Goal: Contribute content: Contribute content

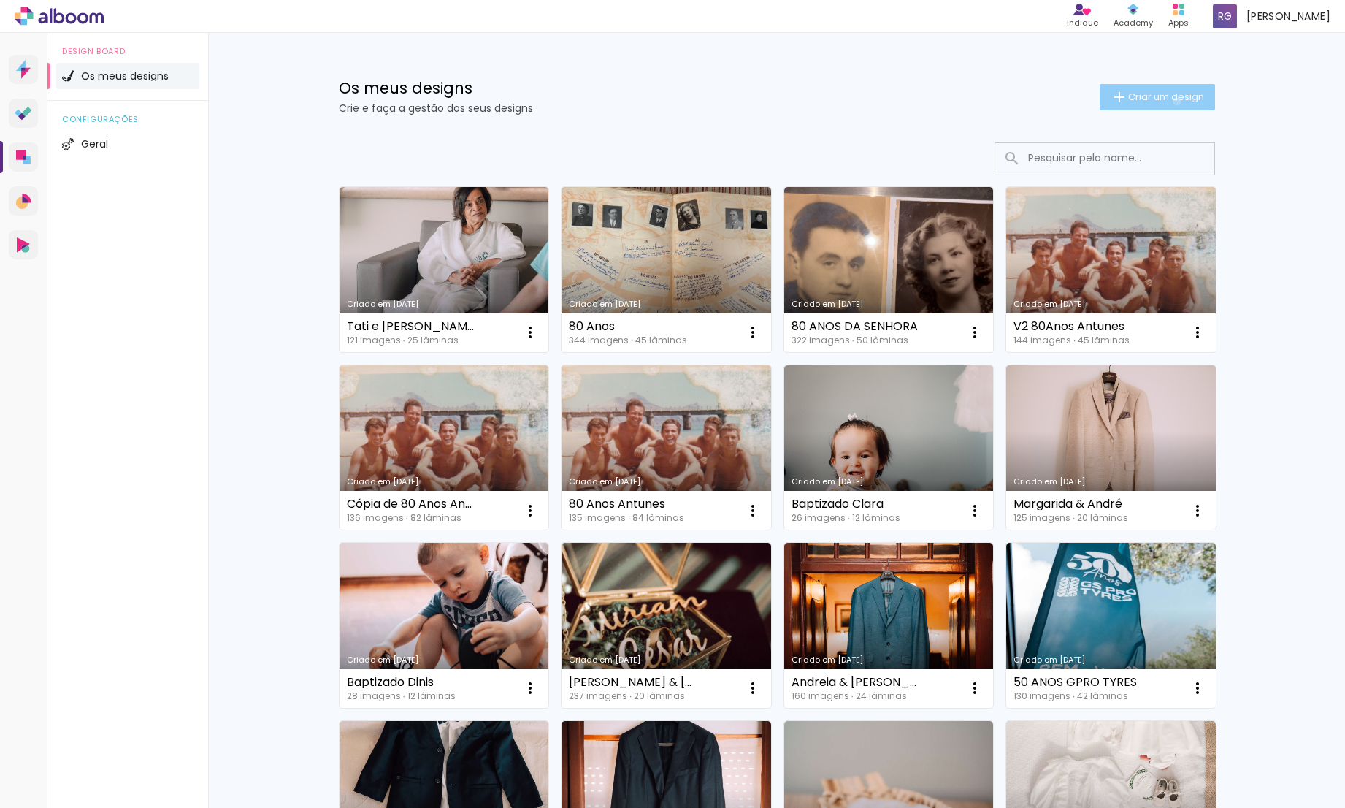
click at [1168, 101] on span "Criar um design" at bounding box center [1166, 96] width 76 height 9
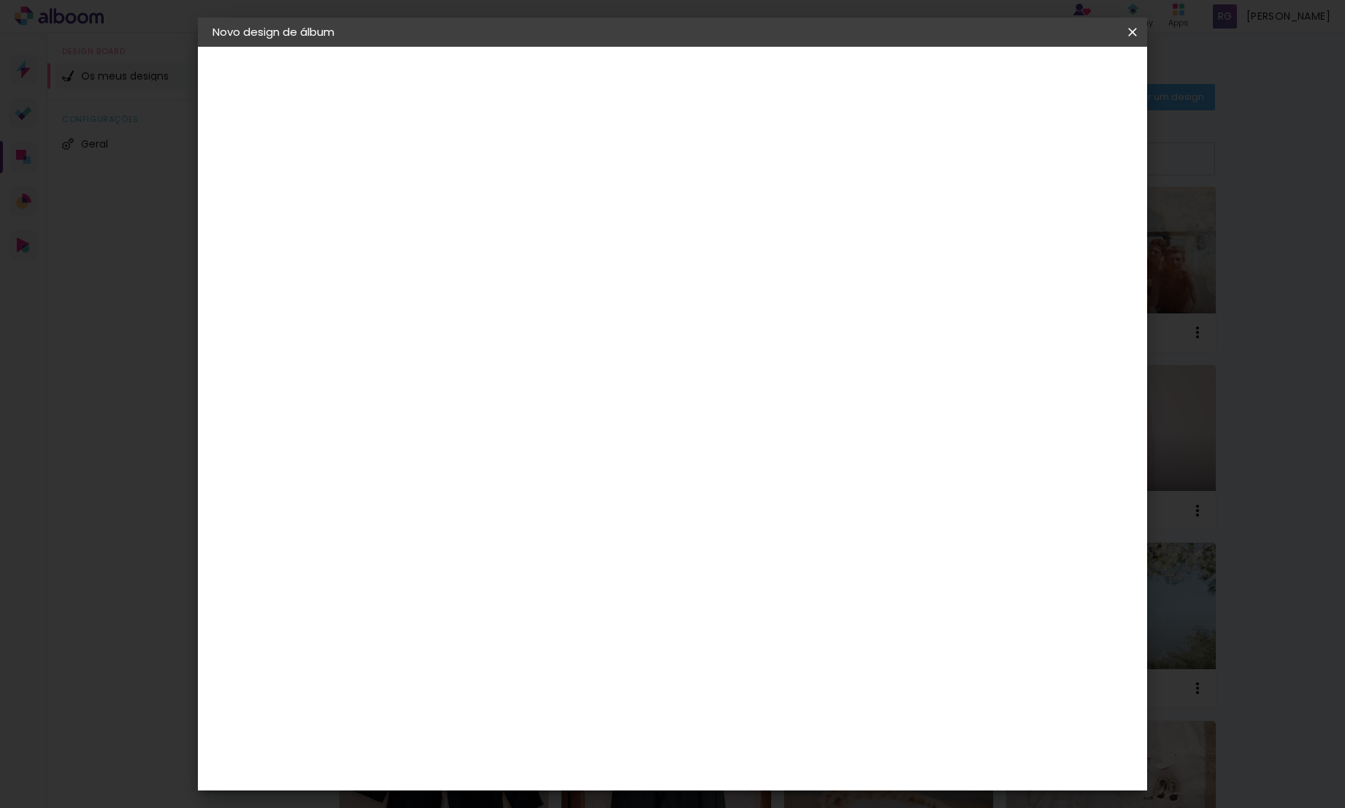
click at [0, 0] on paper-input-container "Título do álbum" at bounding box center [0, 0] width 0 height 0
type input "[PERSON_NAME]"
type paper-input "[PERSON_NAME]"
click at [601, 72] on paper-button "Avançar" at bounding box center [565, 77] width 72 height 25
click at [508, 332] on div "DreambooksPro" at bounding box center [489, 330] width 95 height 12
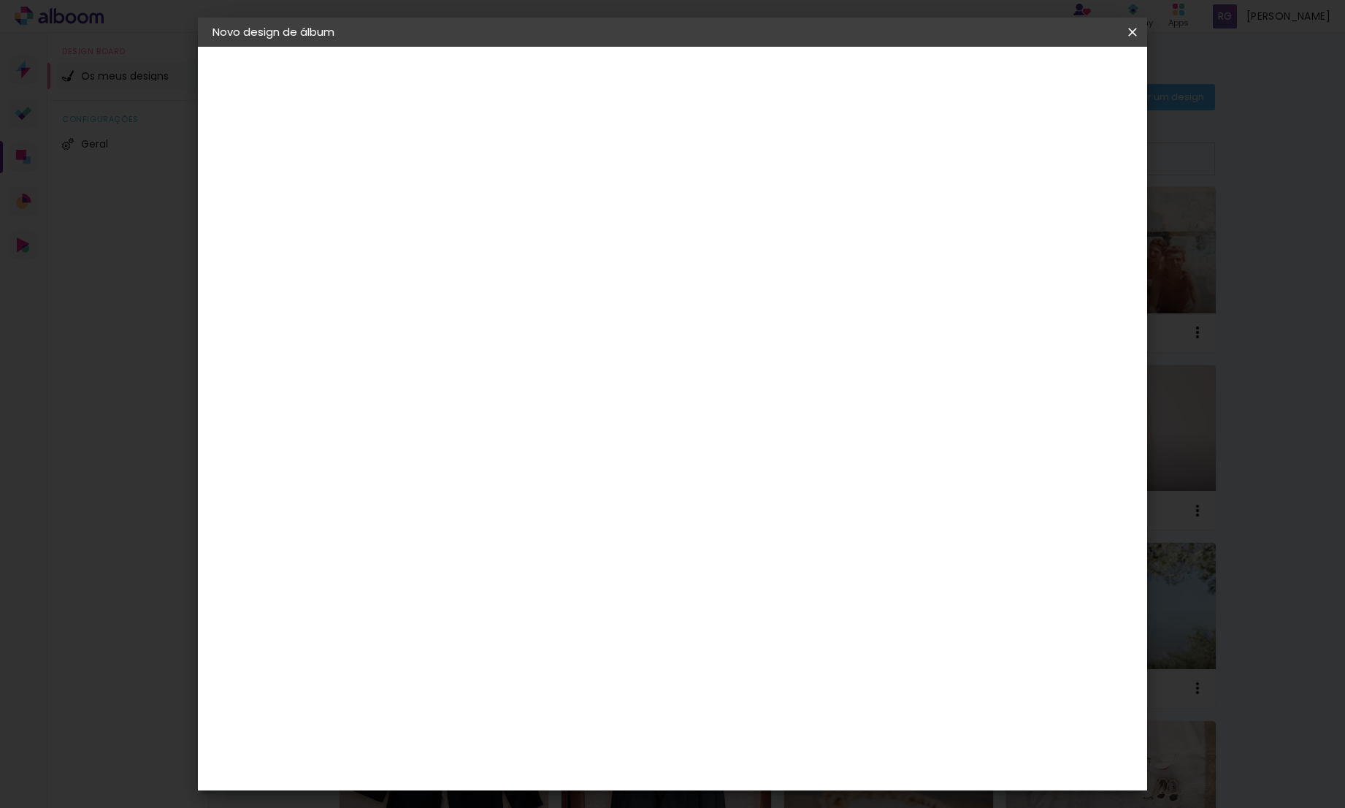
click at [0, 0] on slot "Avançar" at bounding box center [0, 0] width 0 height 0
click at [508, 246] on input "text" at bounding box center [479, 254] width 57 height 23
click at [0, 0] on slot "Réplica Pequena" at bounding box center [0, 0] width 0 height 0
click at [630, 229] on input "Réplica Pequena" at bounding box center [540, 240] width 179 height 23
click at [717, 245] on paper-item "Álbum" at bounding box center [767, 242] width 292 height 29
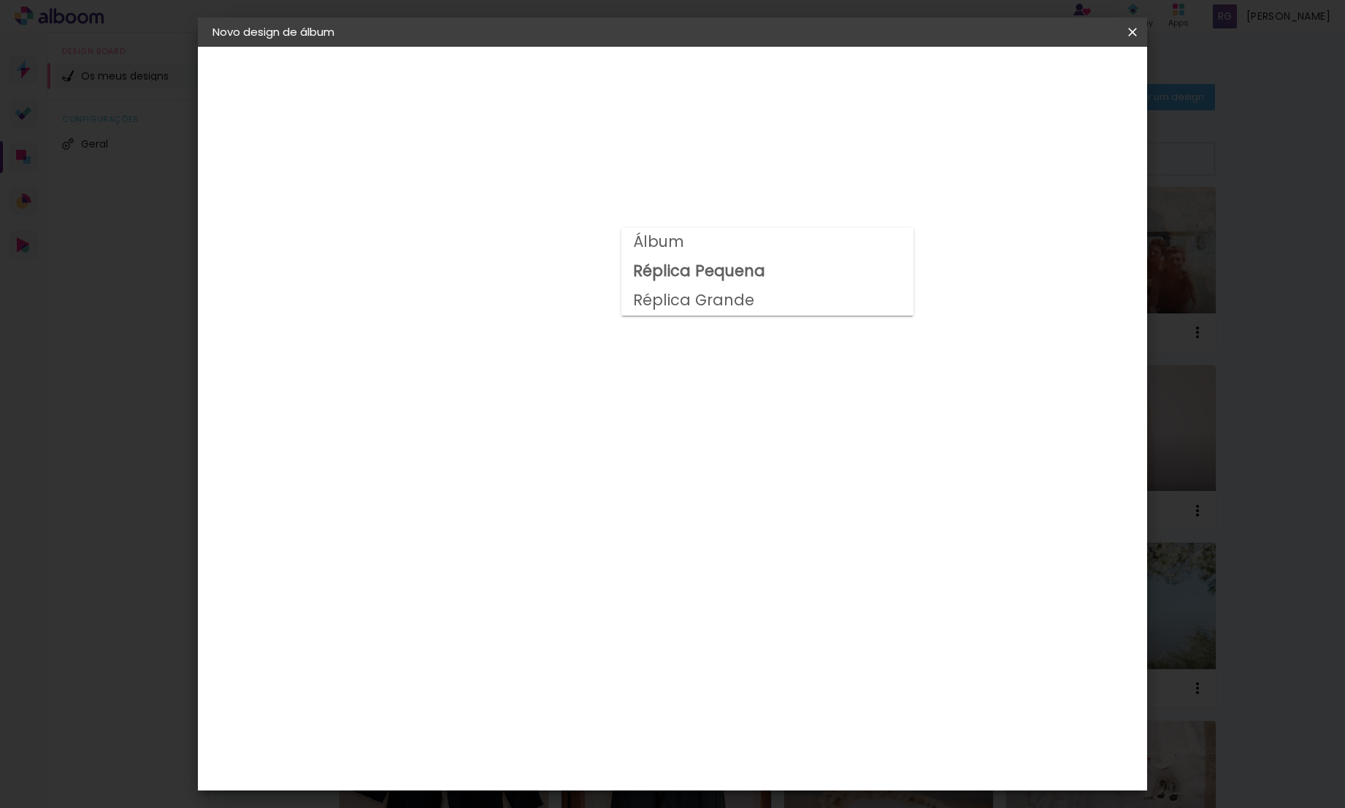
type input "Álbum"
click at [550, 532] on span "20 × 20" at bounding box center [516, 547] width 68 height 30
click at [0, 0] on slot "Avançar" at bounding box center [0, 0] width 0 height 0
click at [1041, 76] on span "Iniciar design" at bounding box center [1008, 77] width 66 height 10
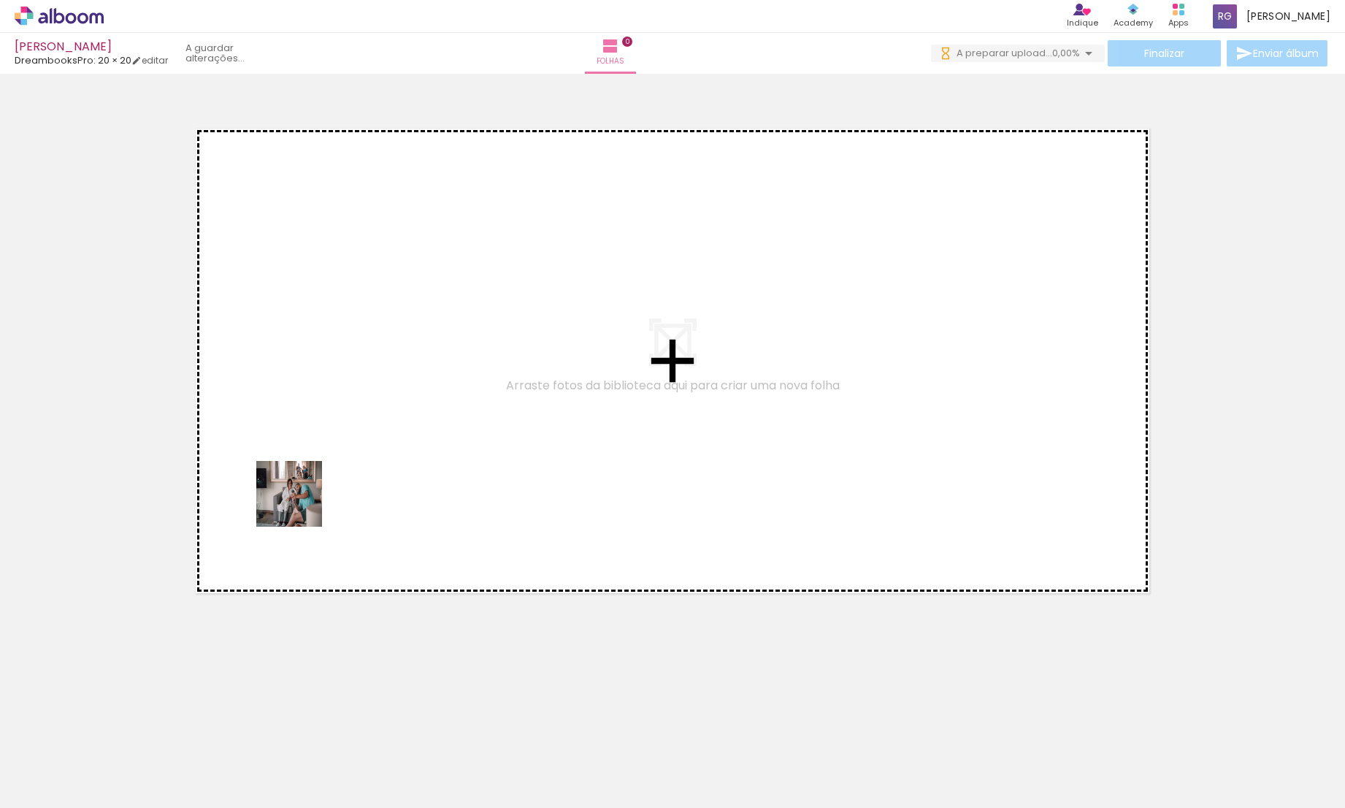
drag, startPoint x: 146, startPoint y: 775, endPoint x: 312, endPoint y: 480, distance: 337.8
click at [312, 480] on quentale-workspace at bounding box center [672, 404] width 1345 height 808
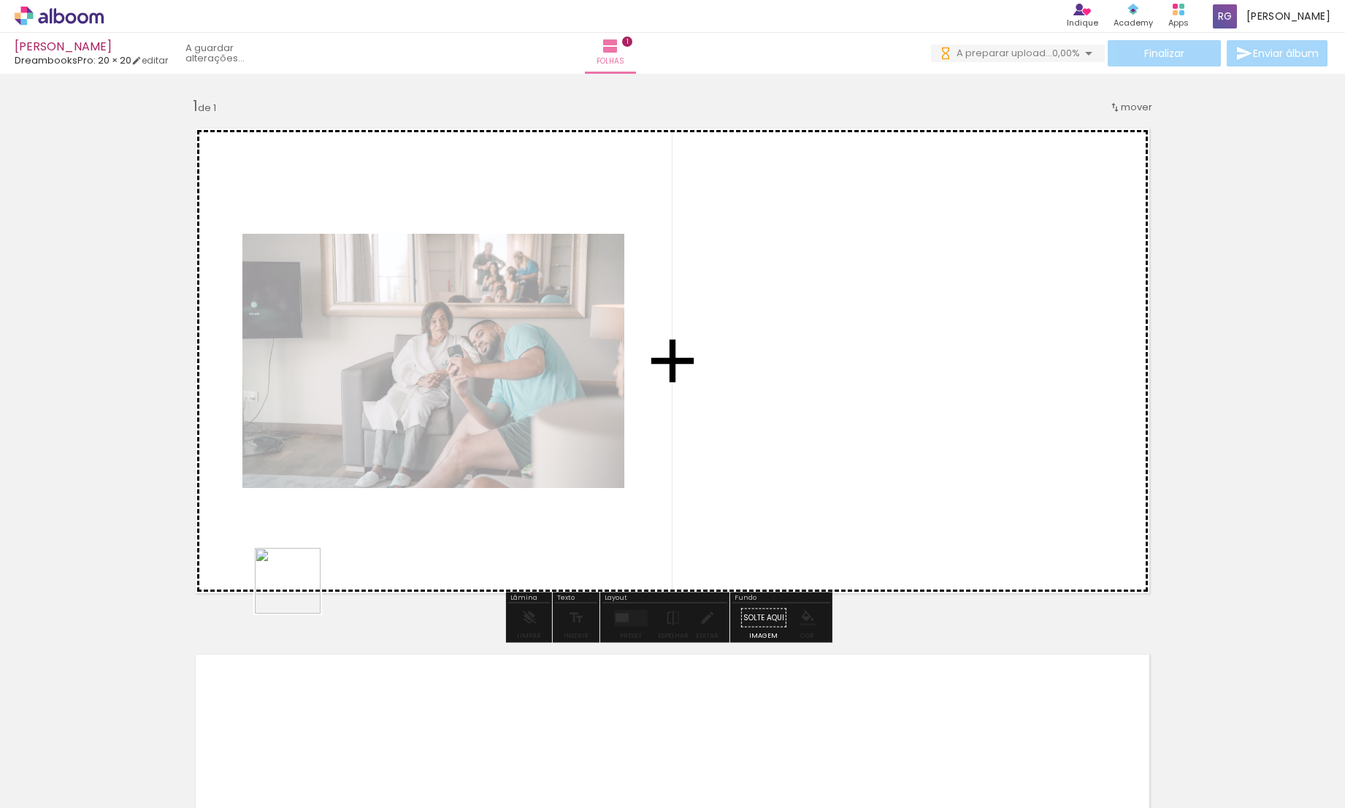
drag, startPoint x: 284, startPoint y: 621, endPoint x: 385, endPoint y: 451, distance: 197.1
click at [385, 451] on quentale-workspace at bounding box center [672, 404] width 1345 height 808
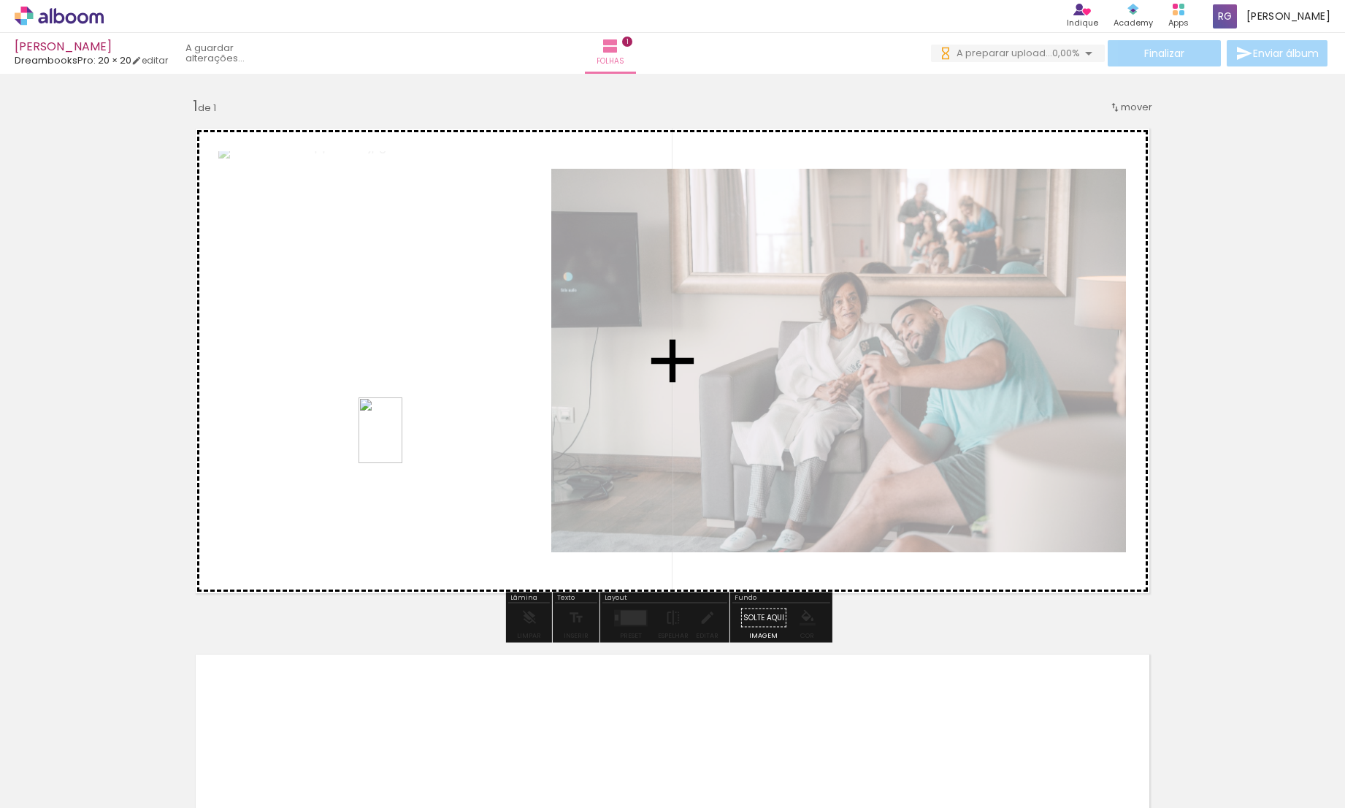
drag, startPoint x: 314, startPoint y: 759, endPoint x: 402, endPoint y: 440, distance: 330.4
click at [402, 440] on quentale-workspace at bounding box center [672, 404] width 1345 height 808
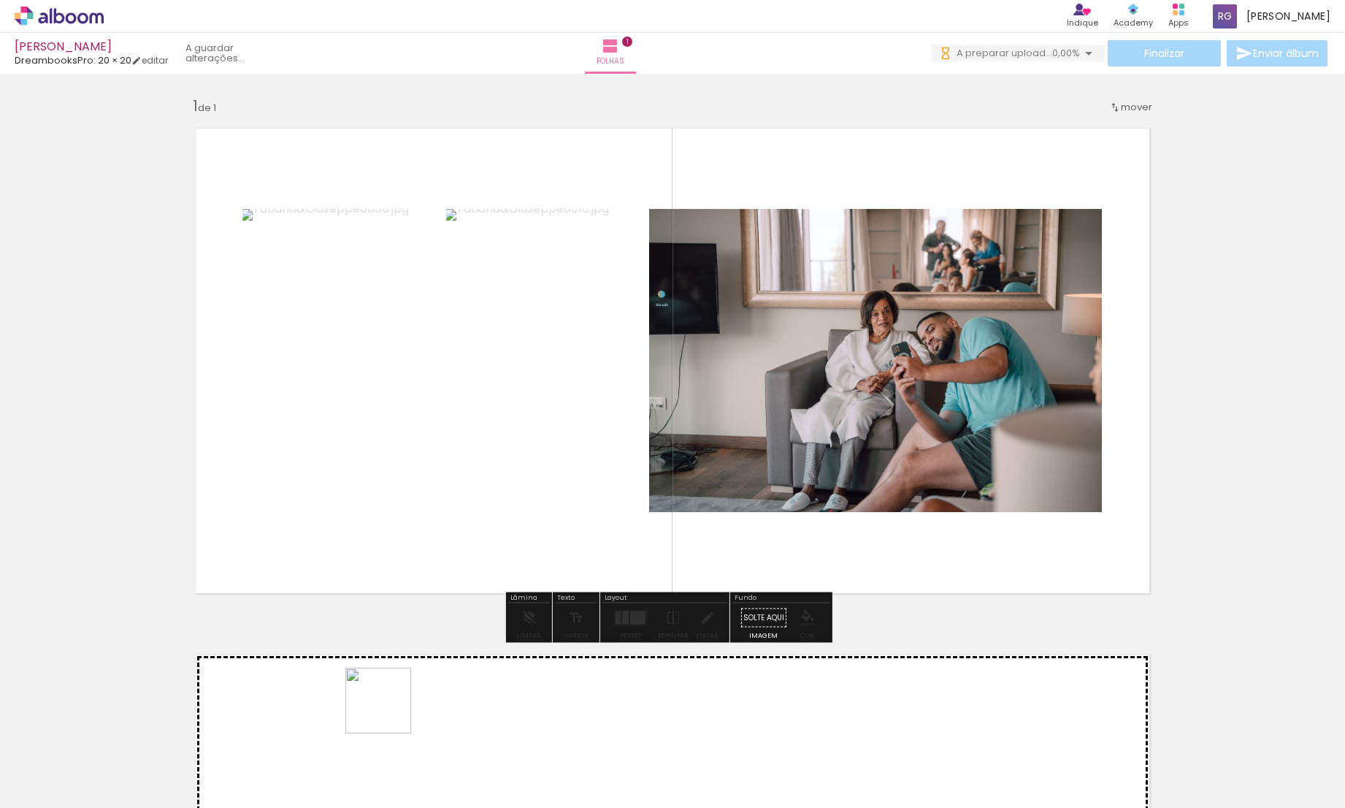
drag, startPoint x: 376, startPoint y: 759, endPoint x: 467, endPoint y: 437, distance: 334.5
click at [467, 437] on quentale-workspace at bounding box center [672, 404] width 1345 height 808
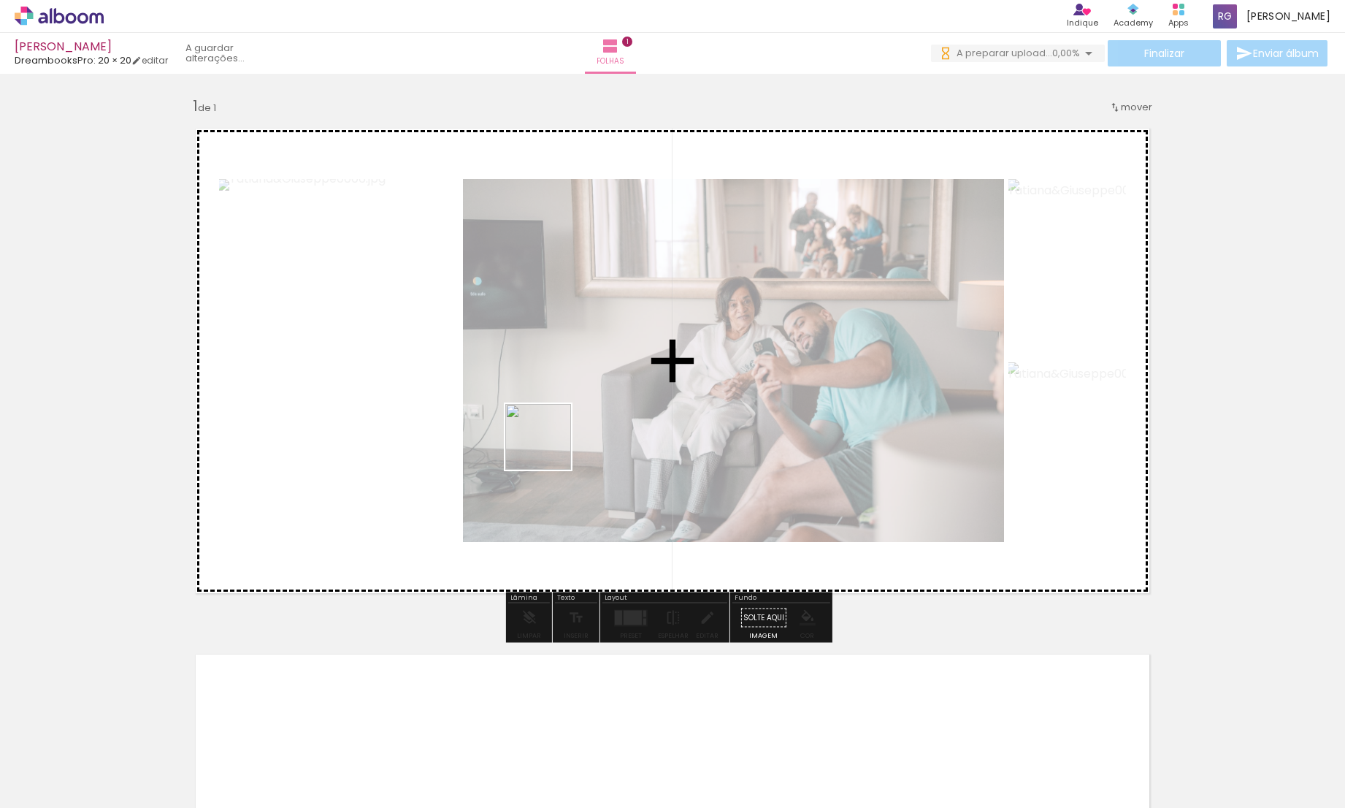
drag, startPoint x: 459, startPoint y: 755, endPoint x: 549, endPoint y: 447, distance: 321.0
click at [549, 447] on quentale-workspace at bounding box center [672, 404] width 1345 height 808
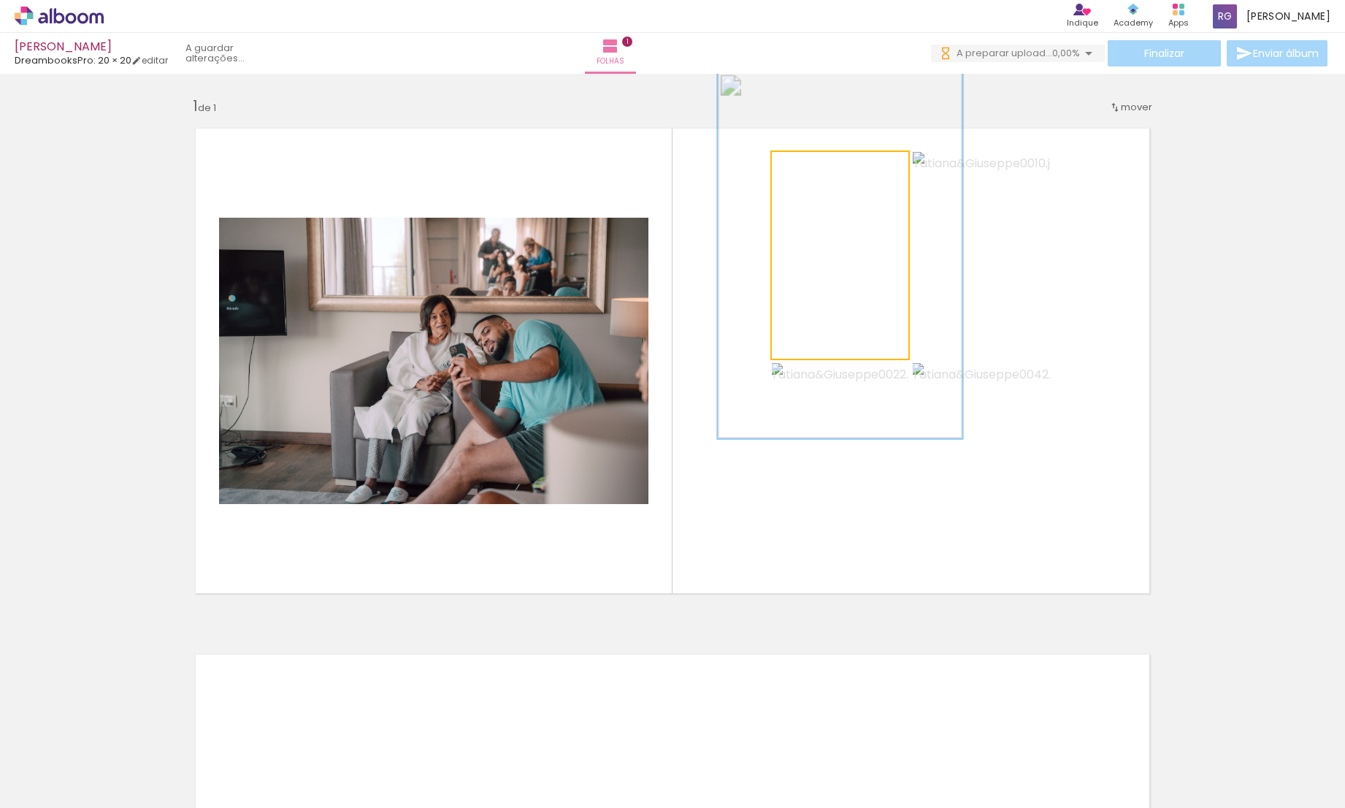
drag, startPoint x: 803, startPoint y: 164, endPoint x: 846, endPoint y: 161, distance: 43.2
type paper-slider "186"
click at [846, 161] on div at bounding box center [844, 167] width 13 height 13
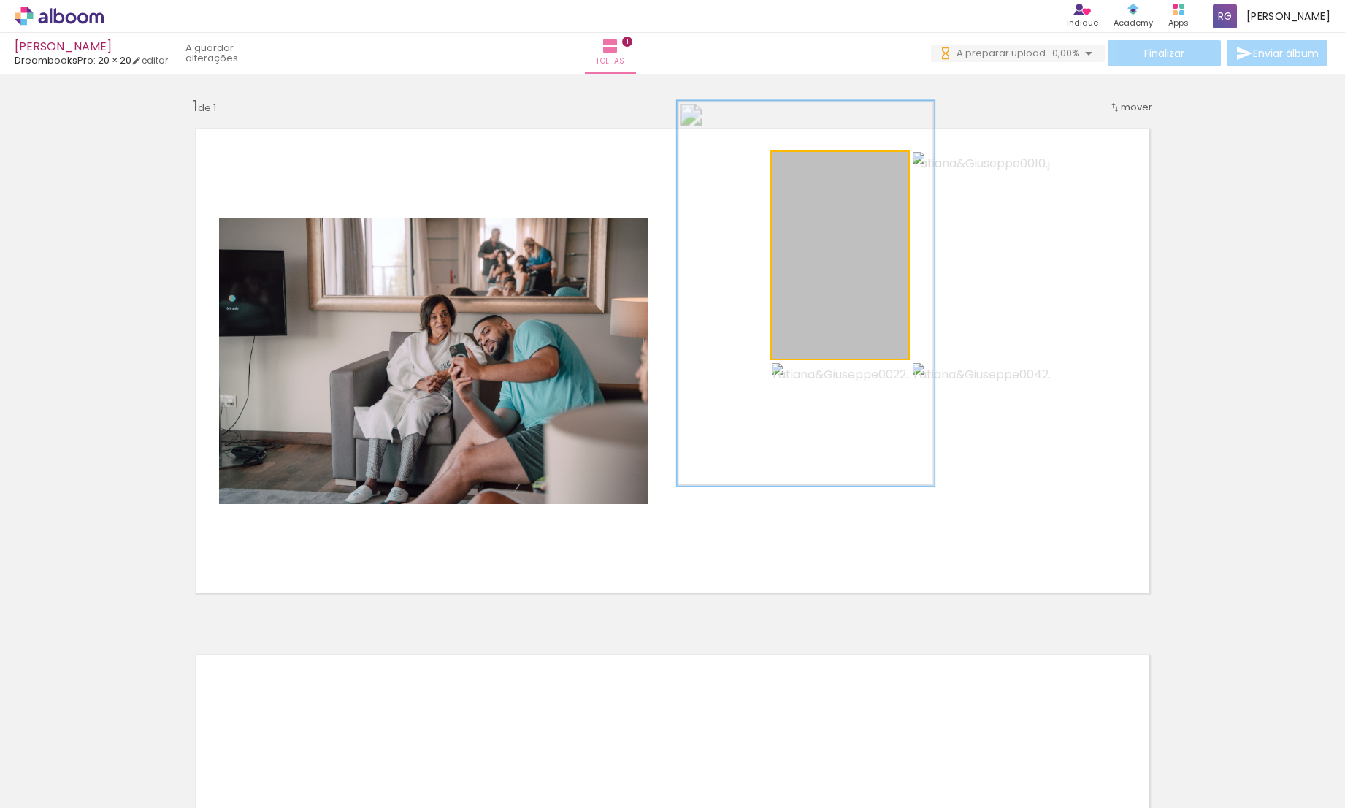
drag, startPoint x: 841, startPoint y: 221, endPoint x: 807, endPoint y: 255, distance: 48.0
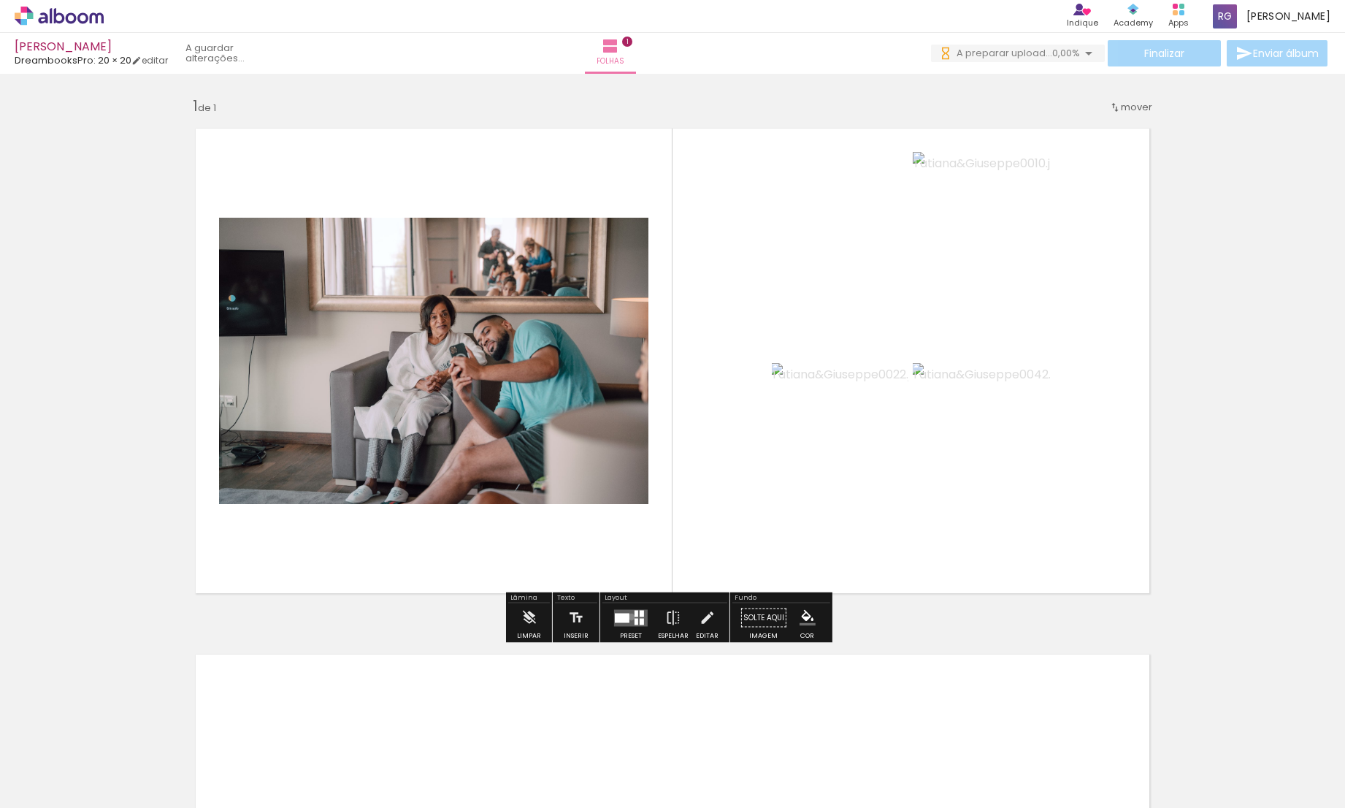
click at [628, 616] on quentale-layouter at bounding box center [631, 617] width 34 height 17
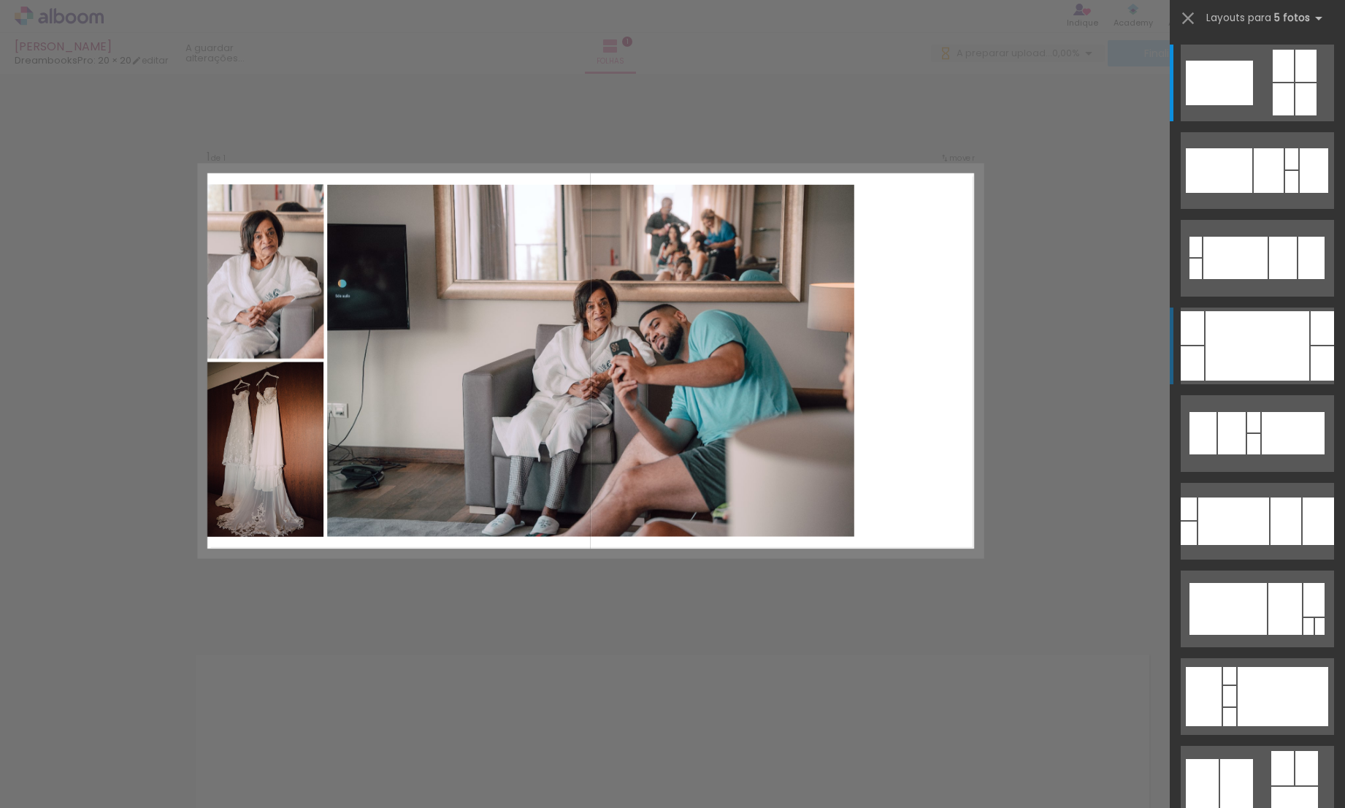
click at [1264, 279] on div at bounding box center [1235, 258] width 64 height 42
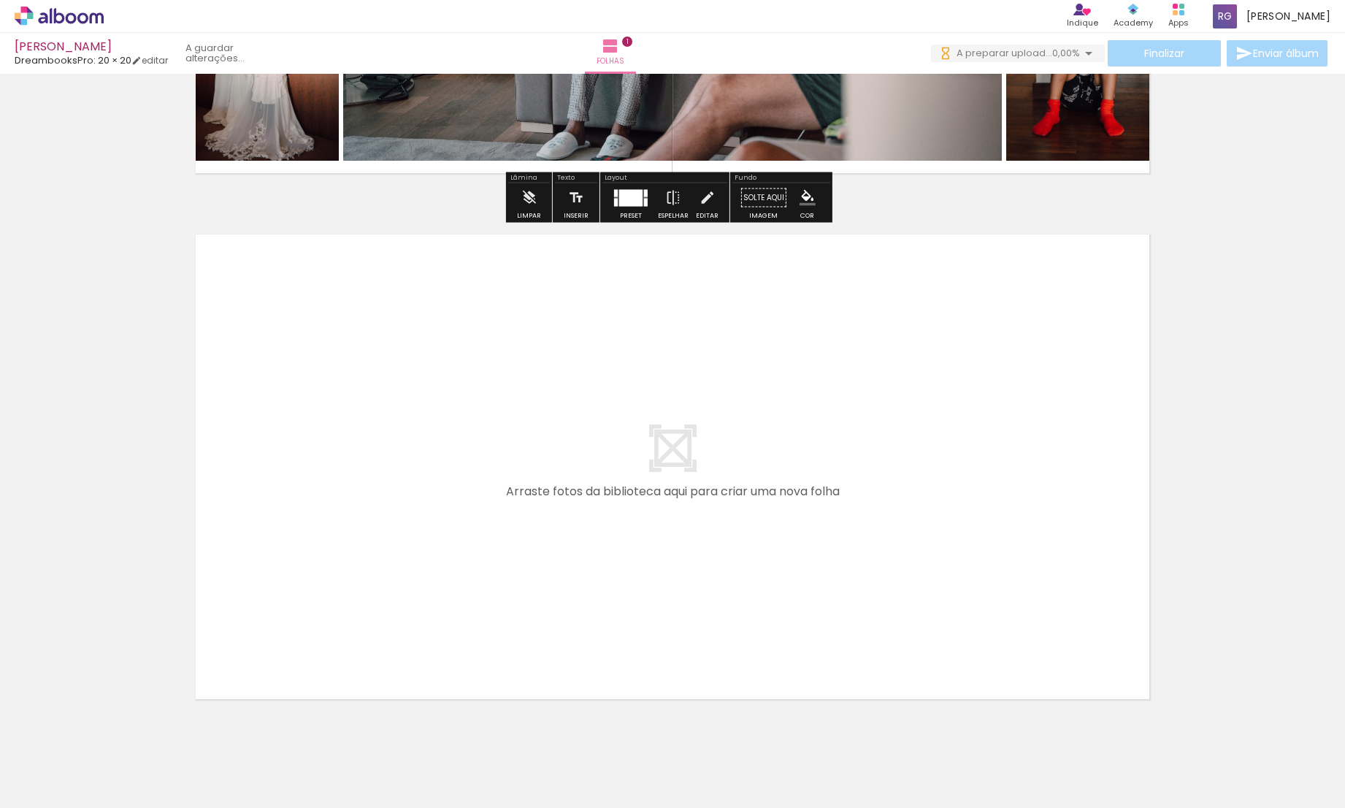
scroll to position [452, 0]
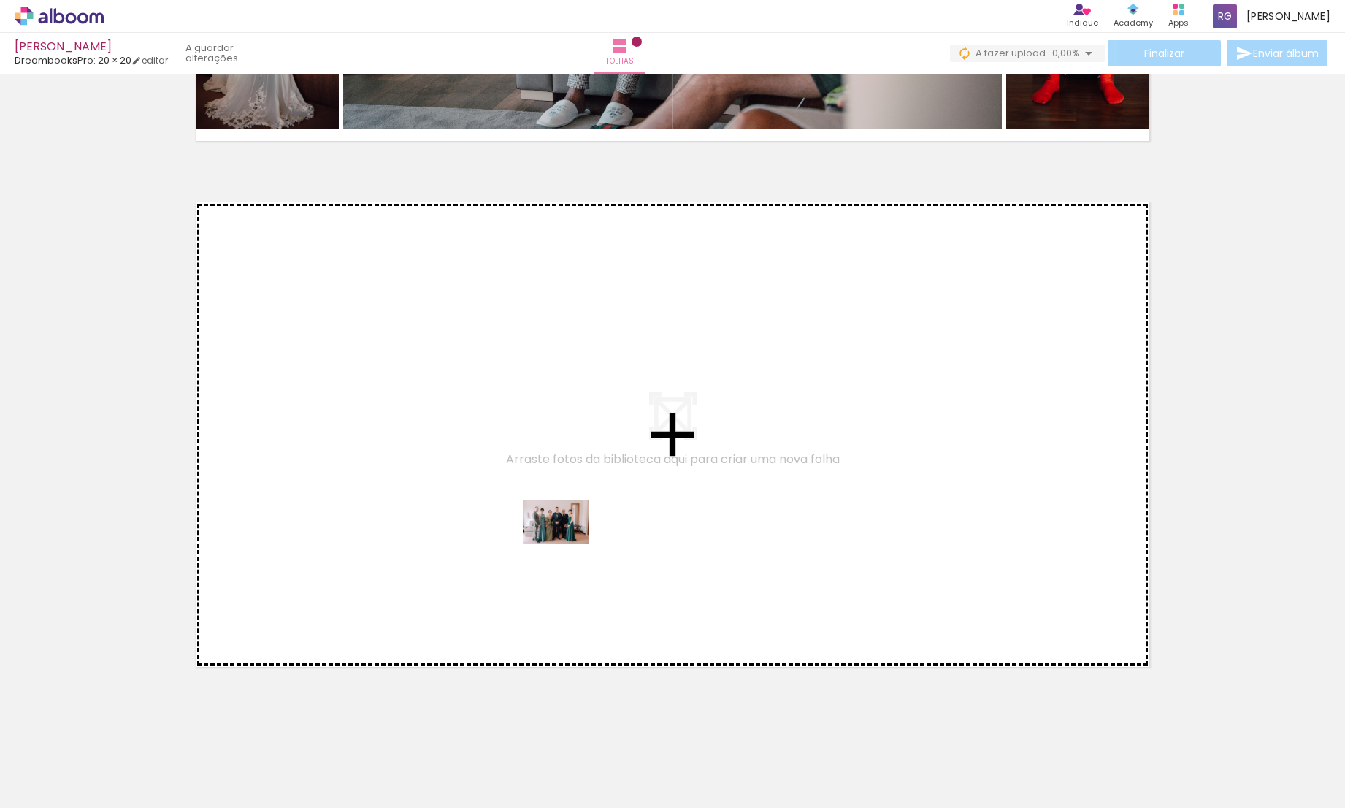
drag, startPoint x: 548, startPoint y: 778, endPoint x: 567, endPoint y: 544, distance: 235.1
click at [567, 544] on quentale-workspace at bounding box center [672, 404] width 1345 height 808
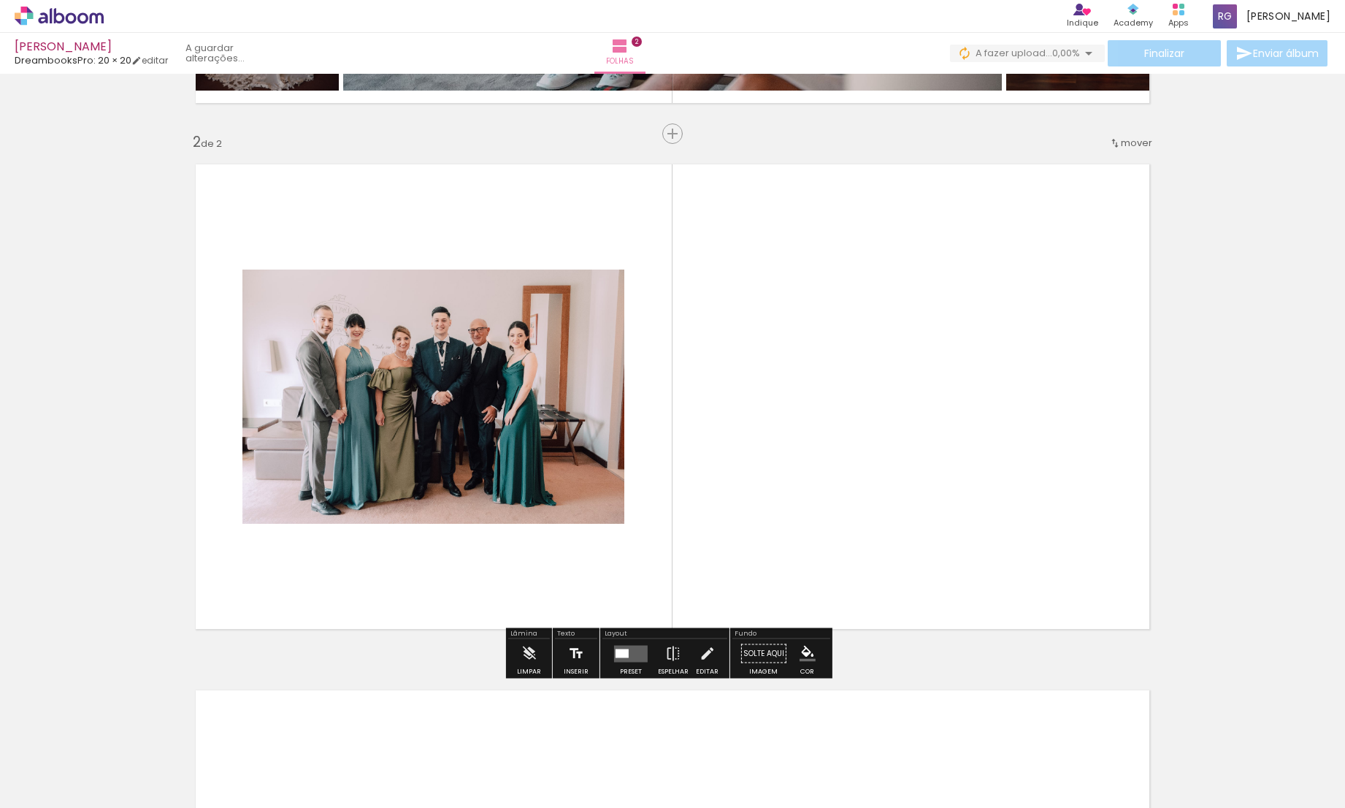
scroll to position [491, 0]
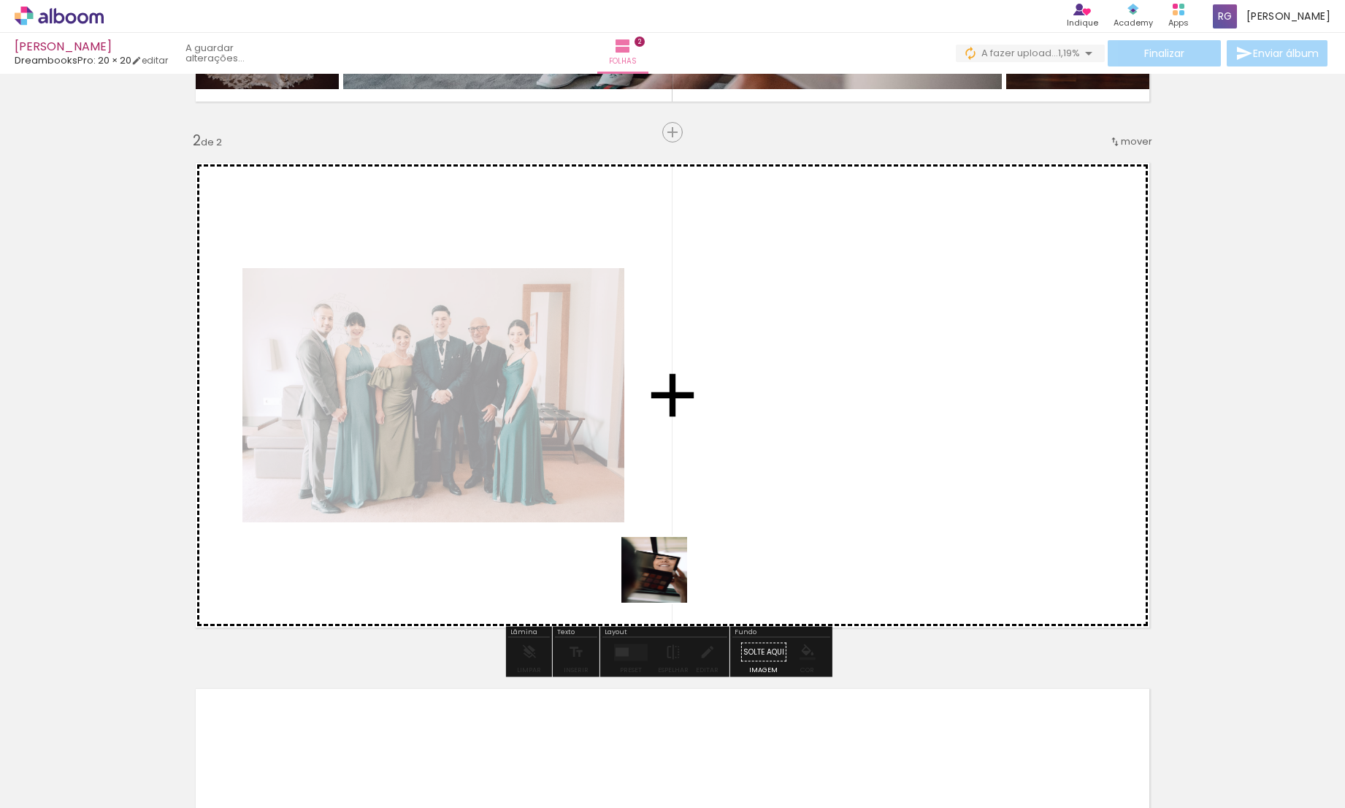
drag, startPoint x: 650, startPoint y: 748, endPoint x: 668, endPoint y: 535, distance: 214.0
click at [668, 535] on quentale-workspace at bounding box center [672, 404] width 1345 height 808
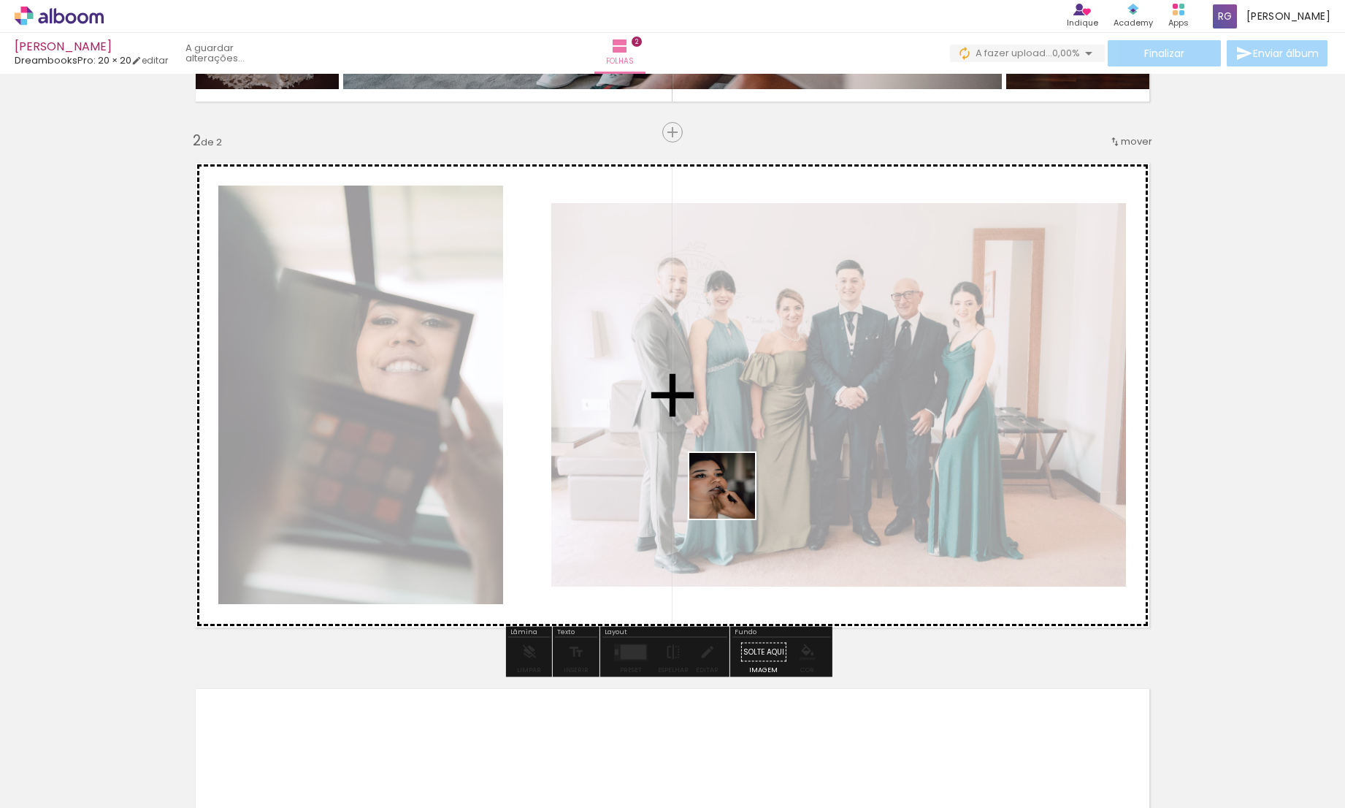
drag, startPoint x: 714, startPoint y: 767, endPoint x: 733, endPoint y: 491, distance: 276.7
click at [733, 491] on quentale-workspace at bounding box center [672, 404] width 1345 height 808
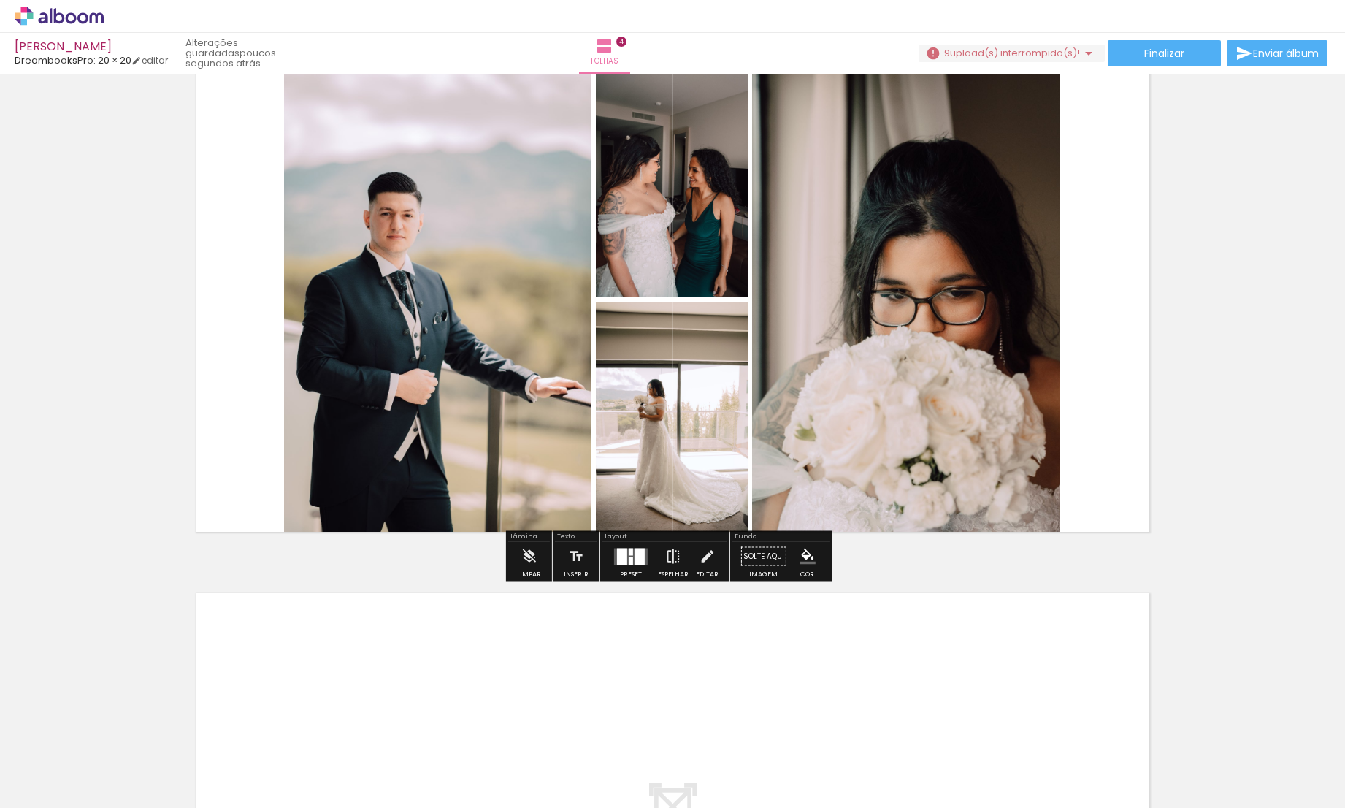
scroll to position [1596, 0]
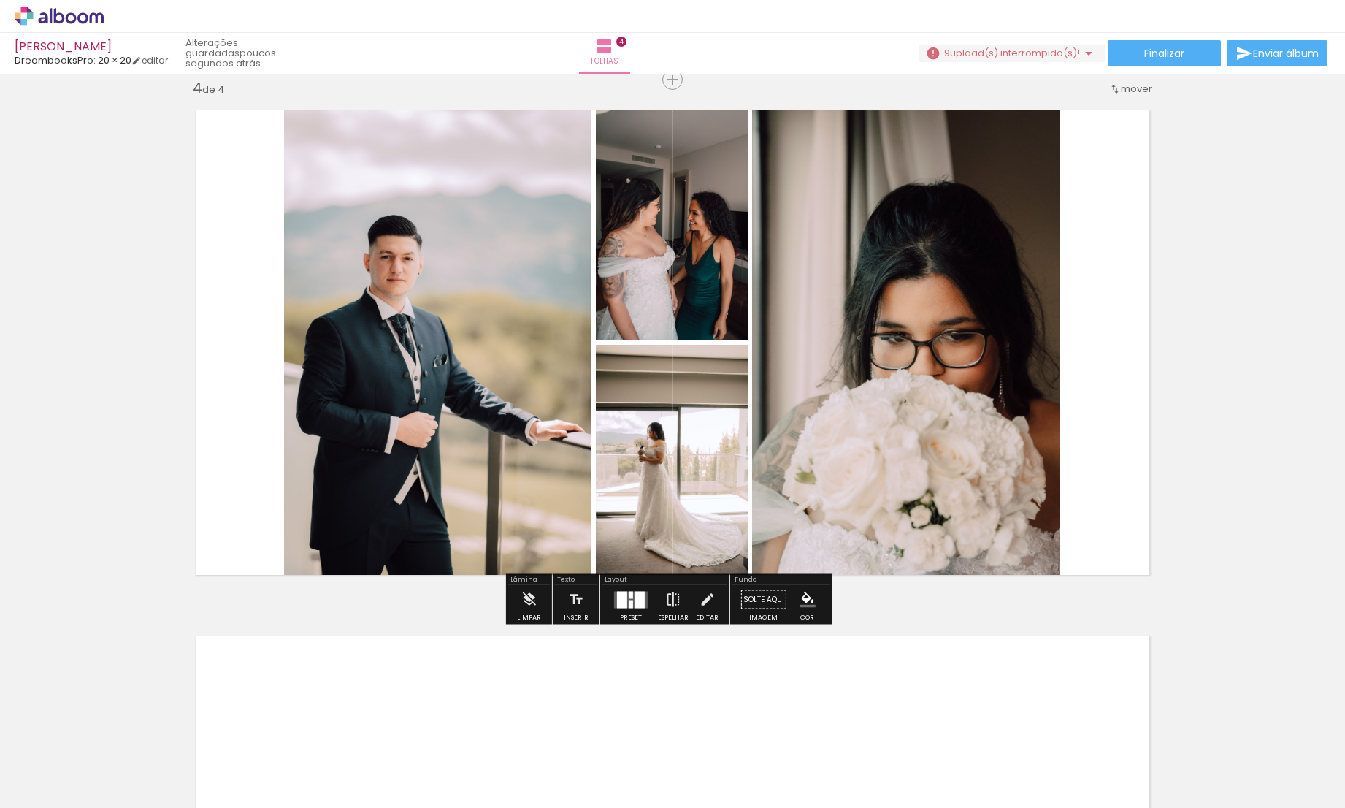
click at [635, 600] on div at bounding box center [640, 599] width 10 height 17
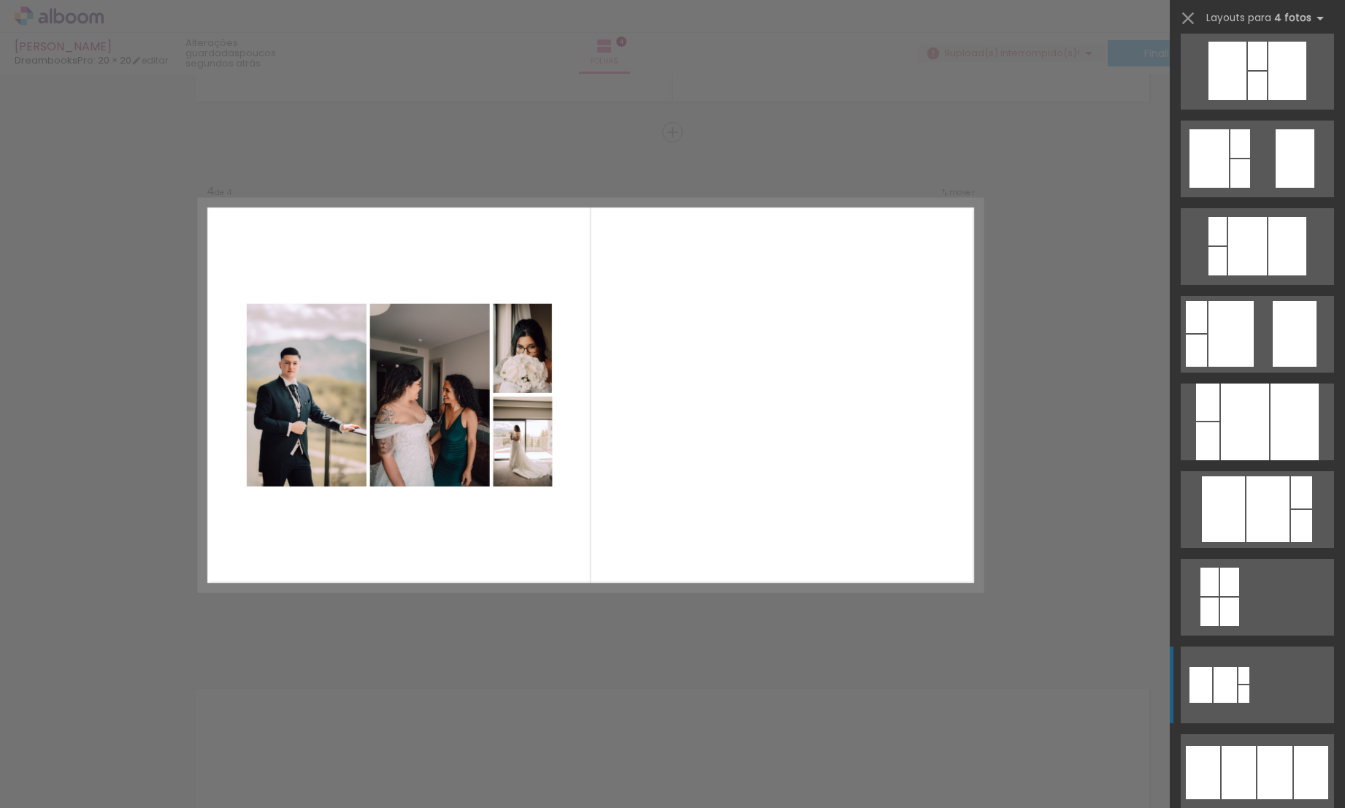
scroll to position [793, 0]
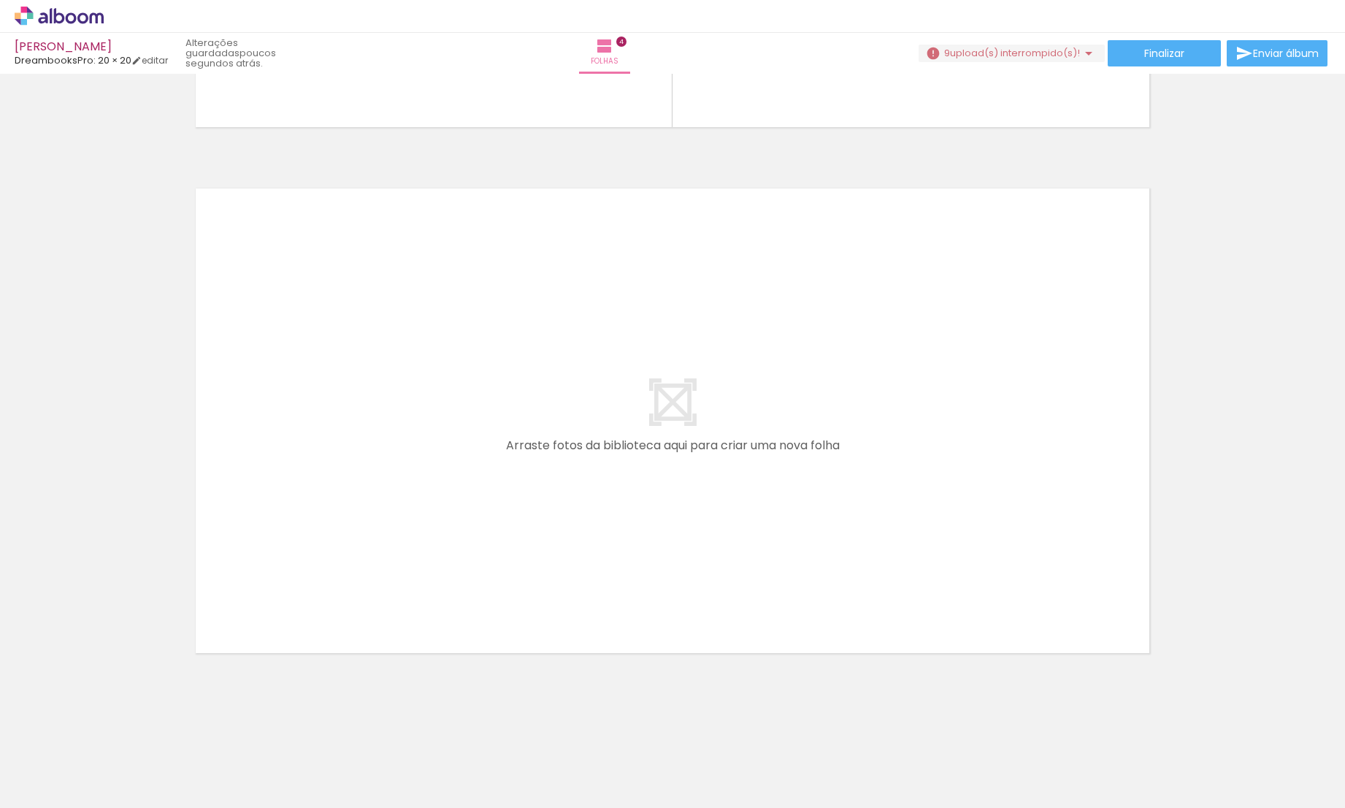
scroll to position [0, 901]
drag, startPoint x: 239, startPoint y: 803, endPoint x: 426, endPoint y: 797, distance: 187.0
click at [120, 797] on iron-horizontal-list at bounding box center [105, 761] width 29 height 91
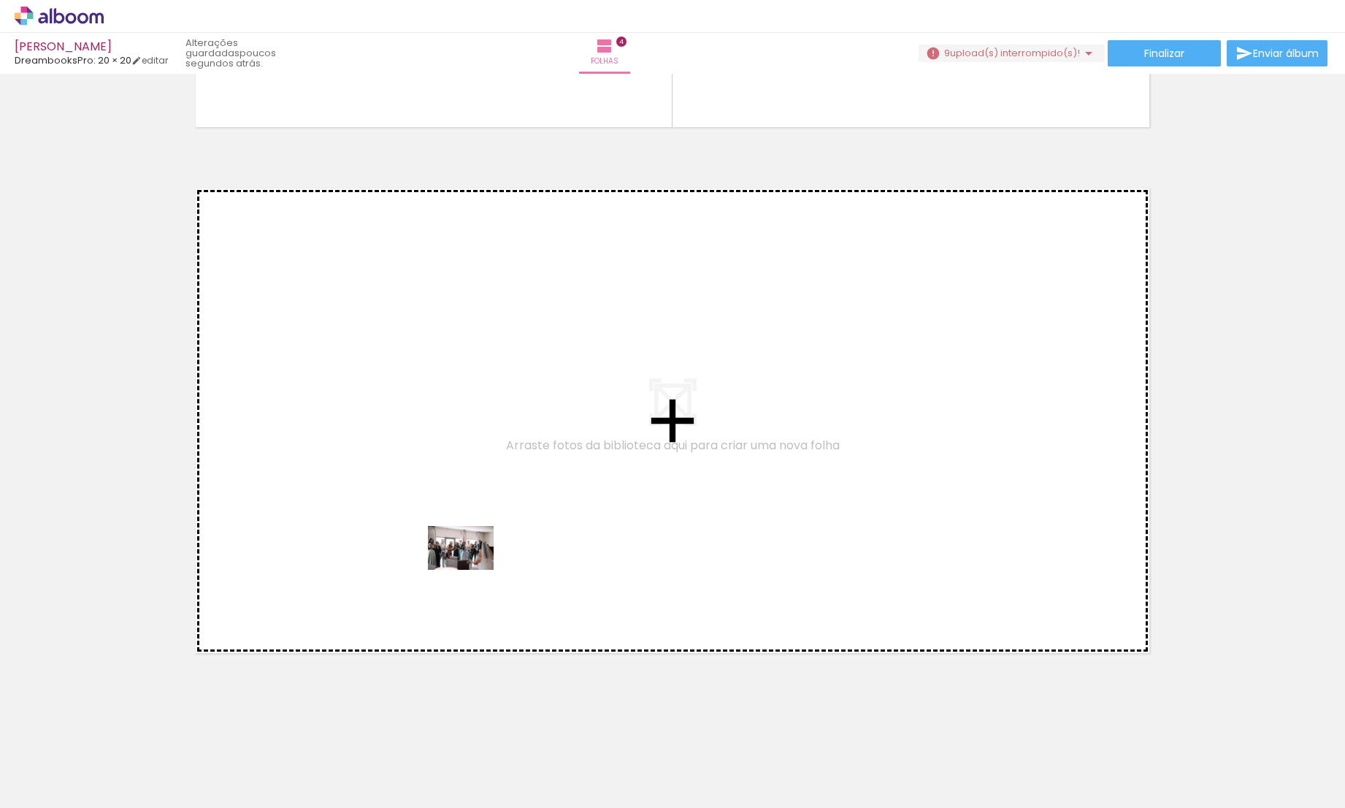
drag, startPoint x: 471, startPoint y: 756, endPoint x: 472, endPoint y: 570, distance: 186.2
click at [472, 570] on quentale-workspace at bounding box center [672, 404] width 1345 height 808
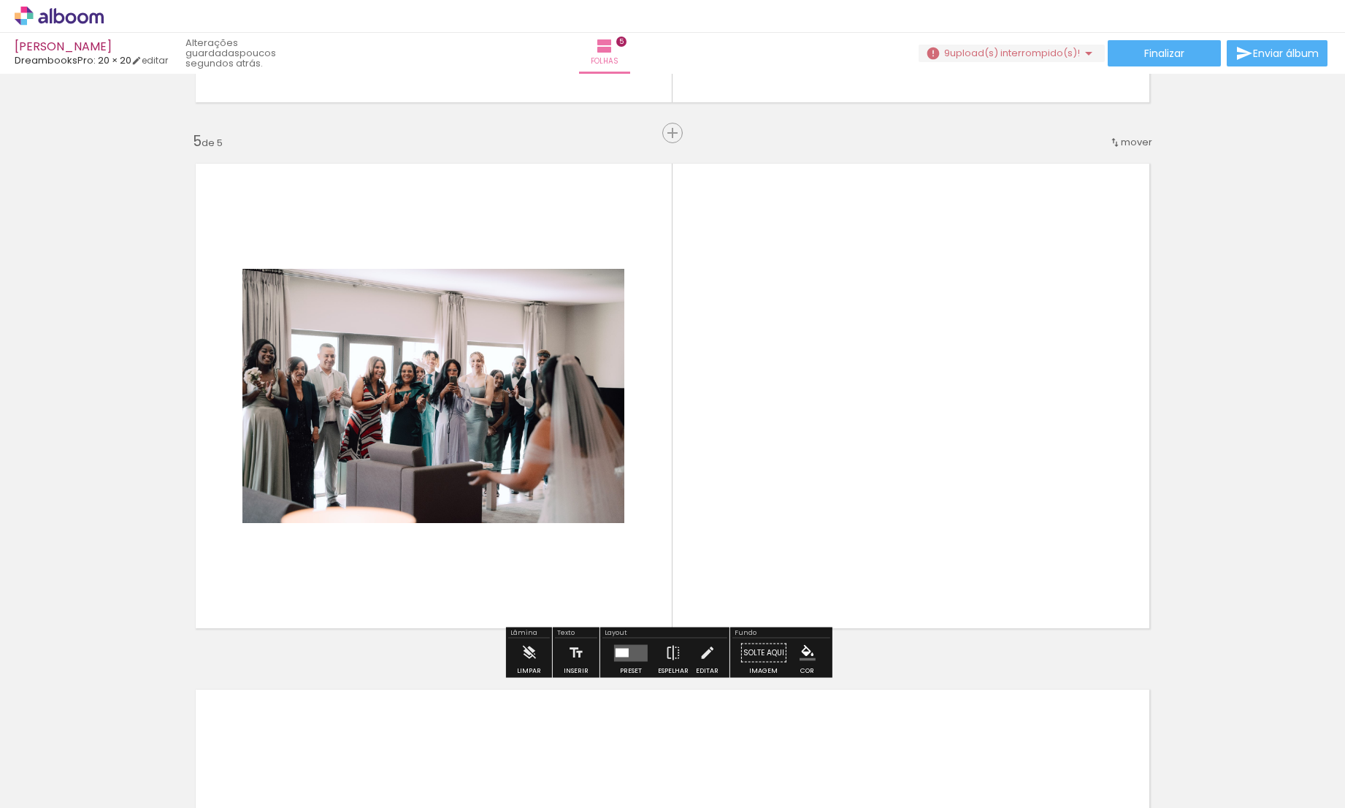
scroll to position [2069, 0]
click at [616, 656] on div at bounding box center [622, 651] width 13 height 9
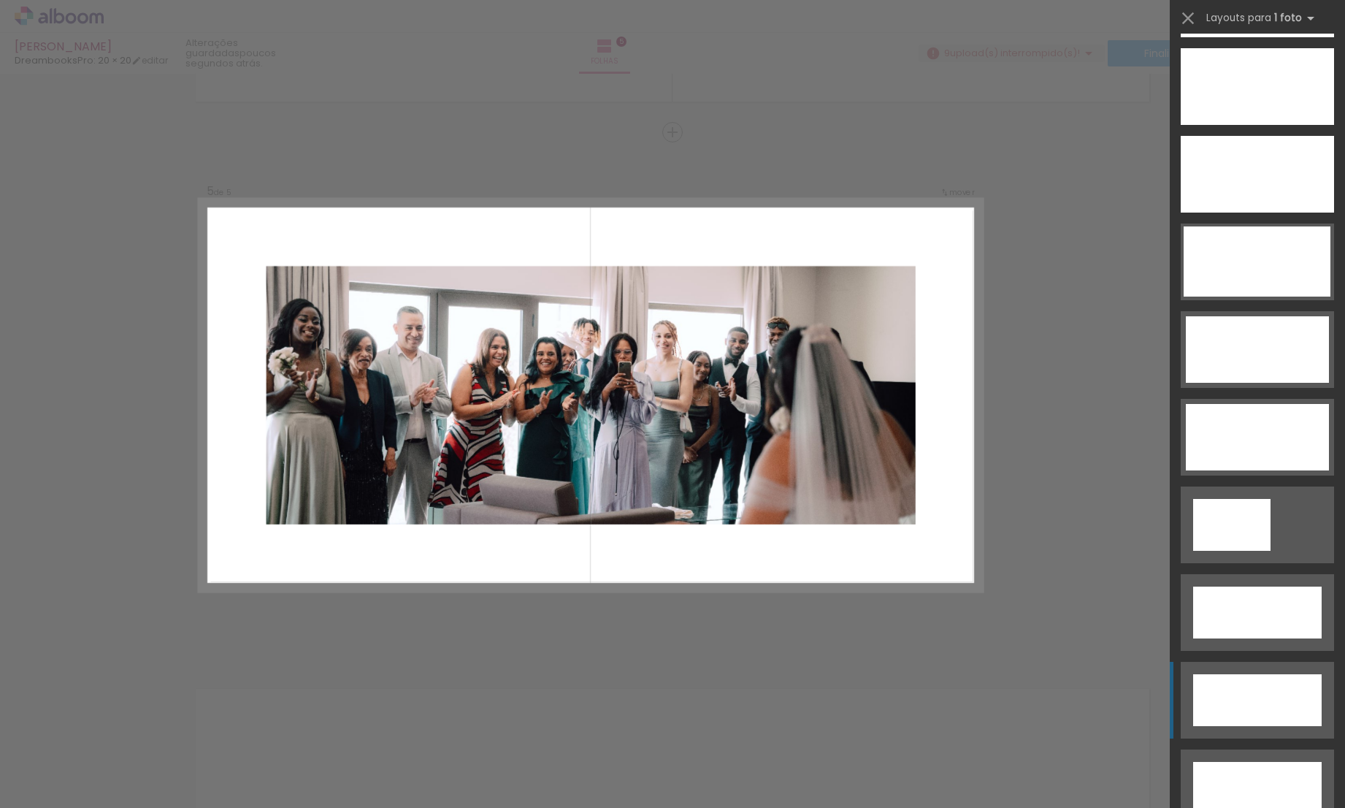
scroll to position [4396, 0]
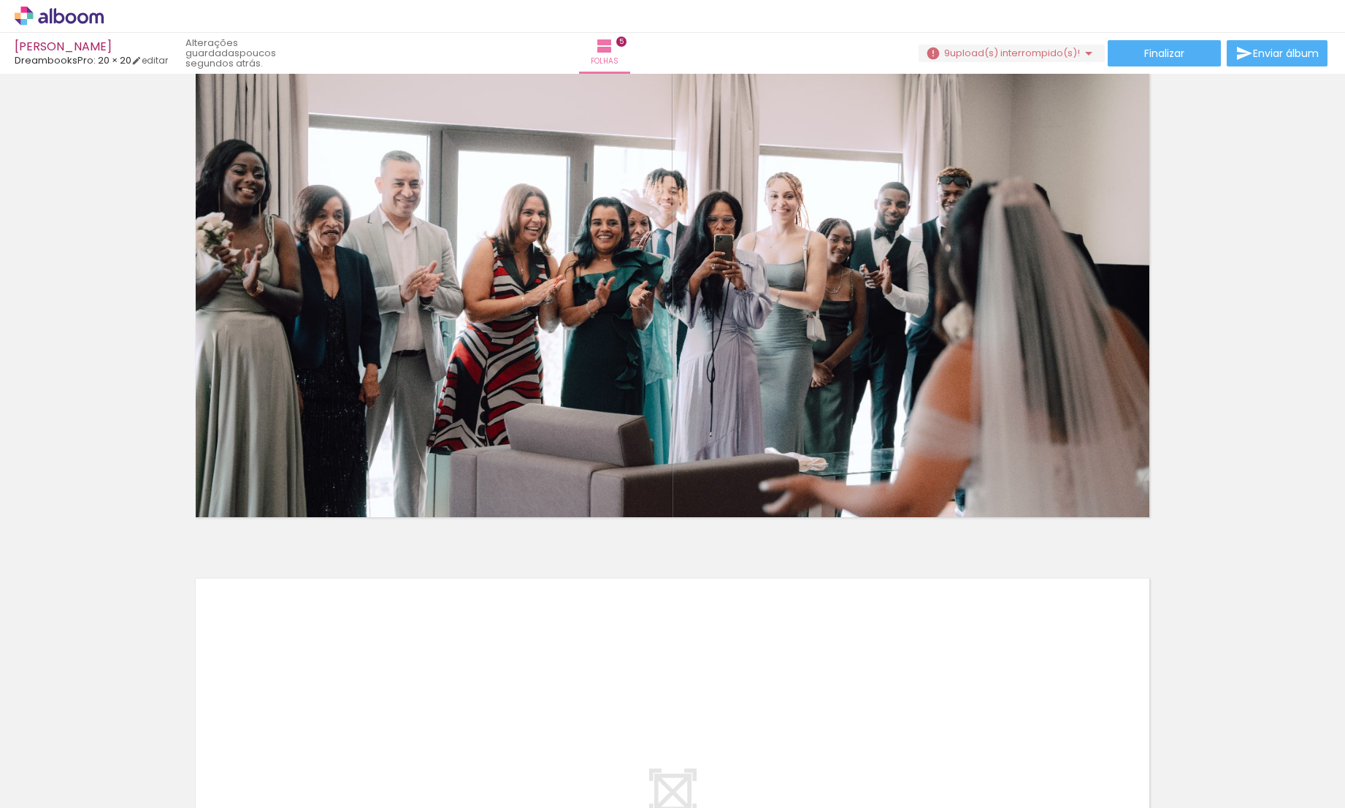
scroll to position [2569, 0]
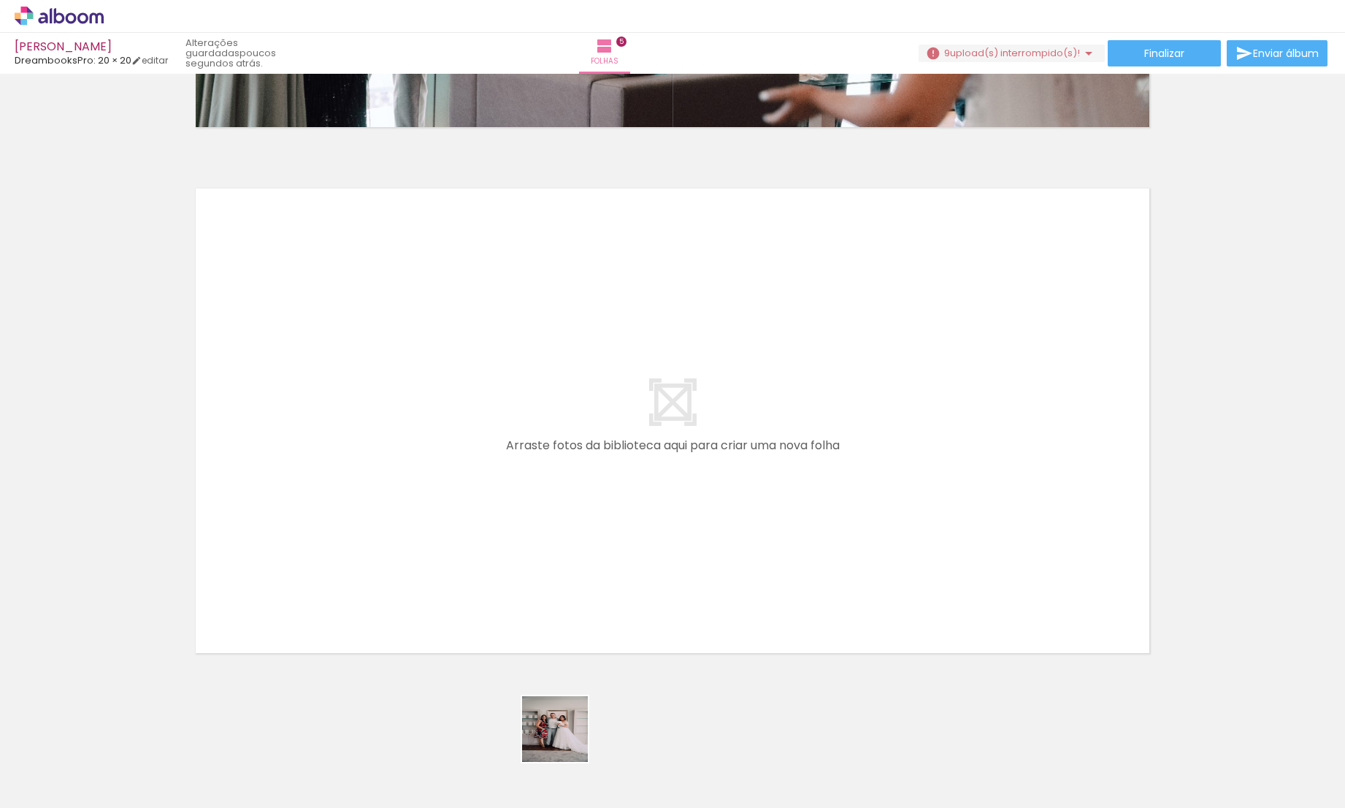
drag, startPoint x: 570, startPoint y: 764, endPoint x: 524, endPoint y: 573, distance: 196.6
click at [524, 573] on quentale-workspace at bounding box center [672, 404] width 1345 height 808
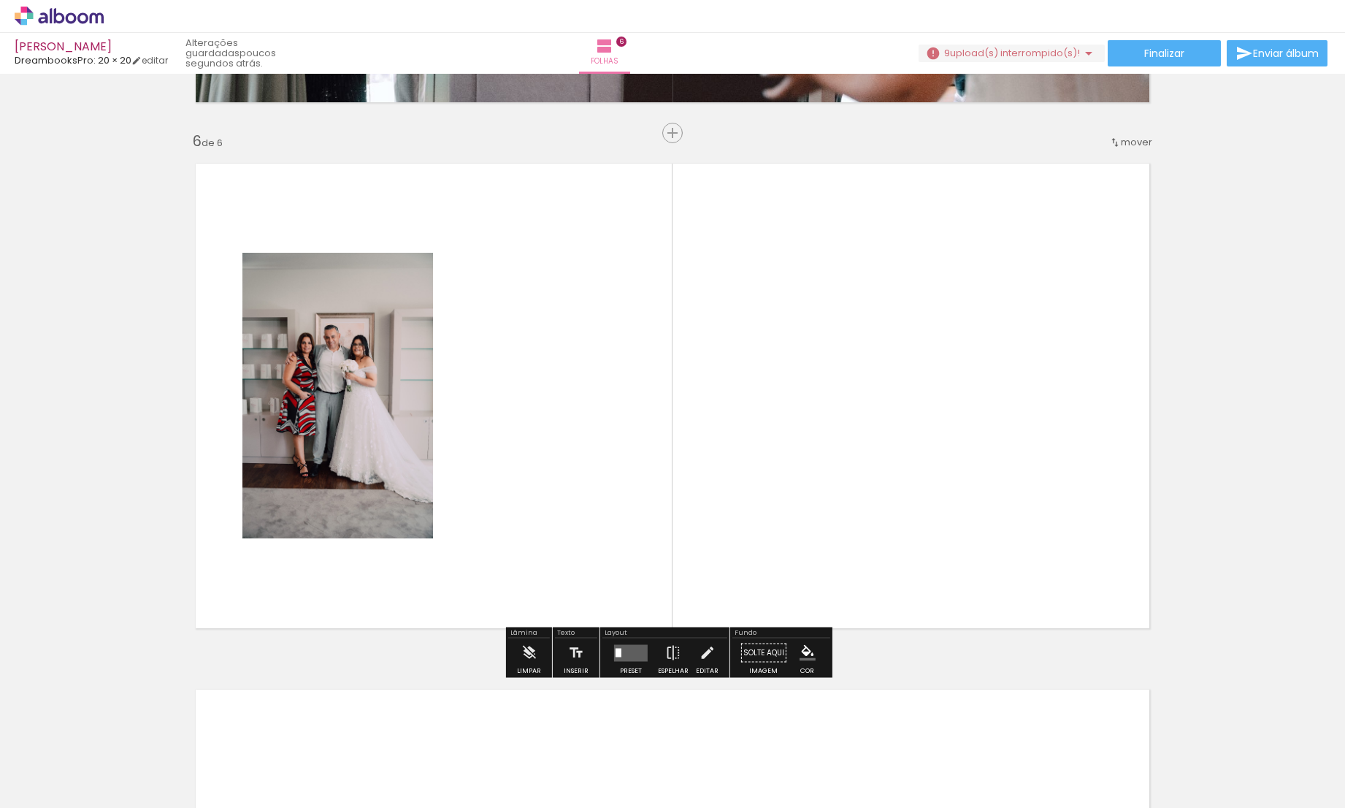
scroll to position [2595, 0]
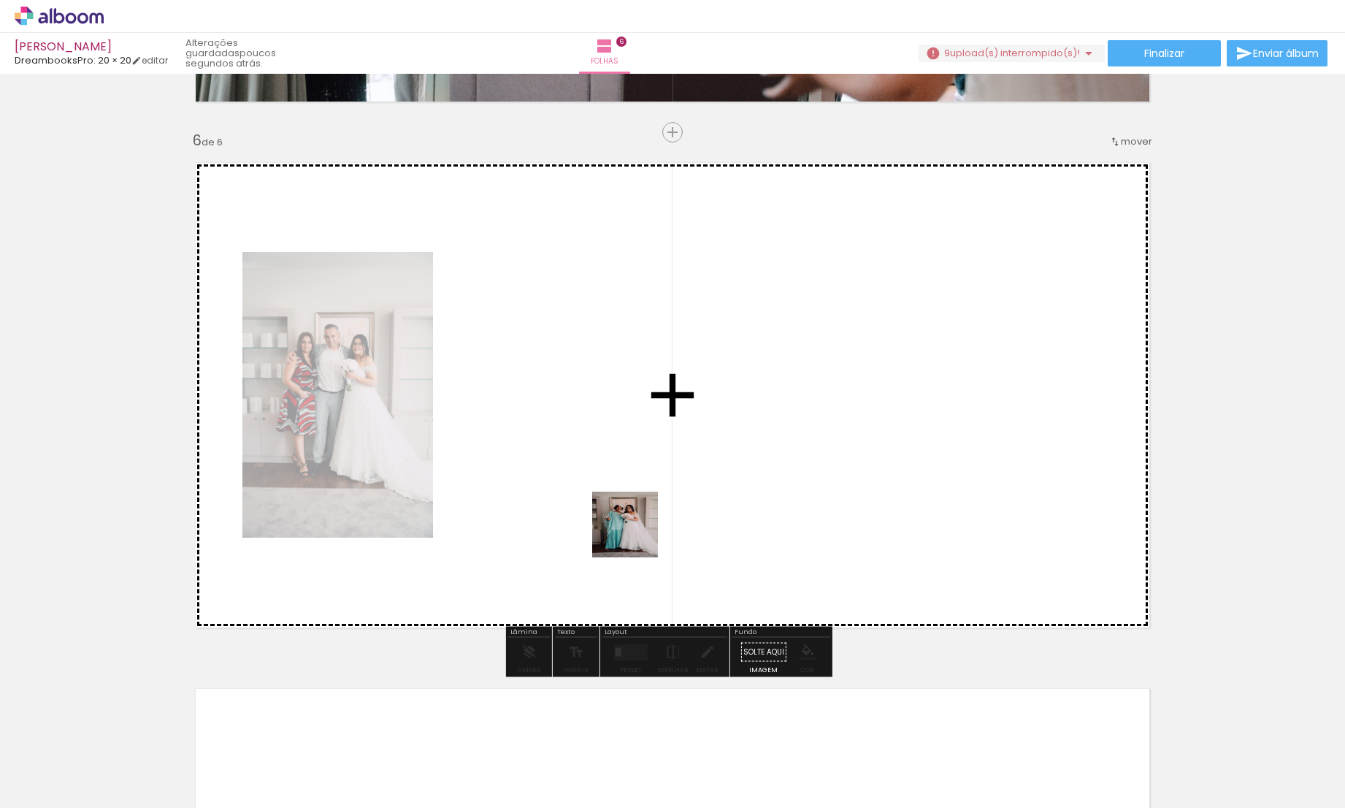
drag, startPoint x: 638, startPoint y: 732, endPoint x: 633, endPoint y: 503, distance: 228.6
click at [633, 503] on quentale-workspace at bounding box center [672, 404] width 1345 height 808
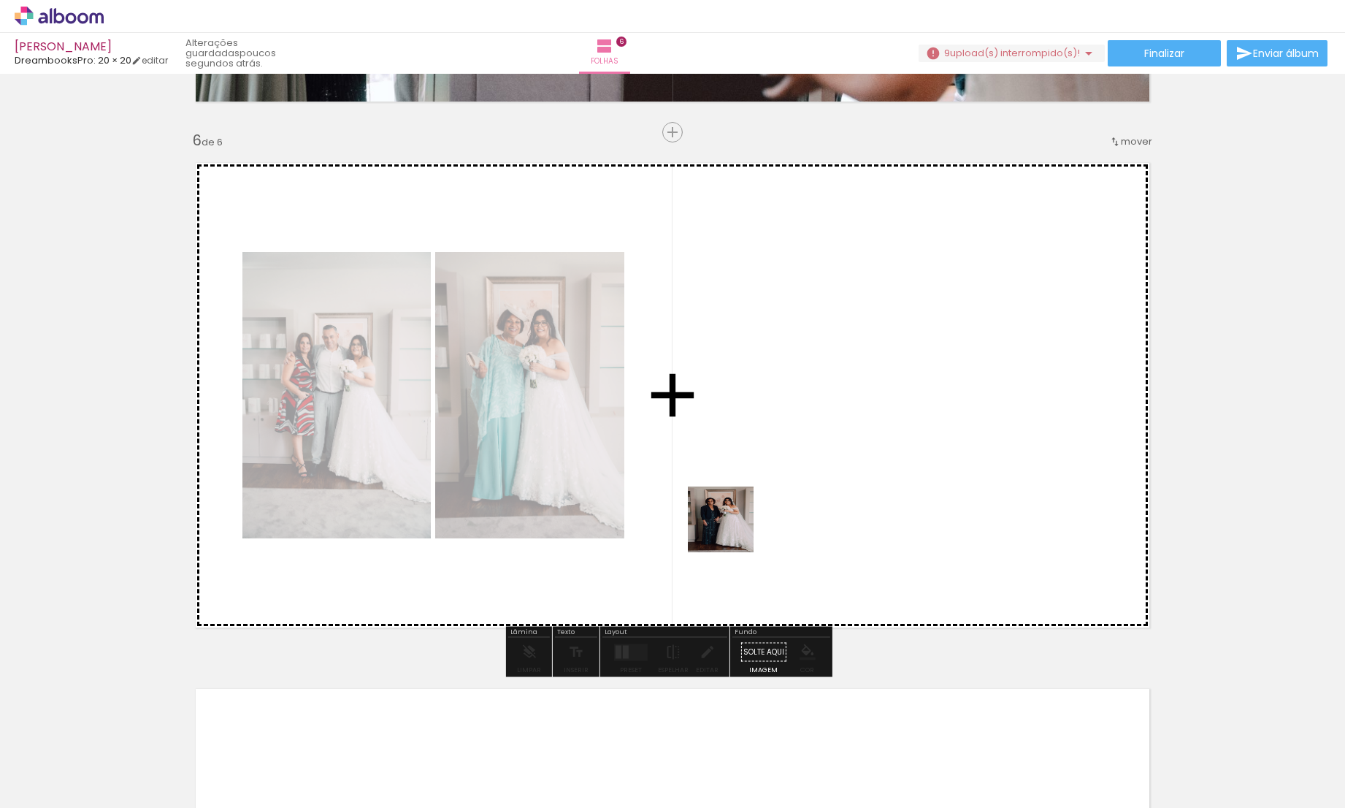
drag, startPoint x: 719, startPoint y: 774, endPoint x: 735, endPoint y: 489, distance: 286.0
click at [735, 489] on quentale-workspace at bounding box center [672, 404] width 1345 height 808
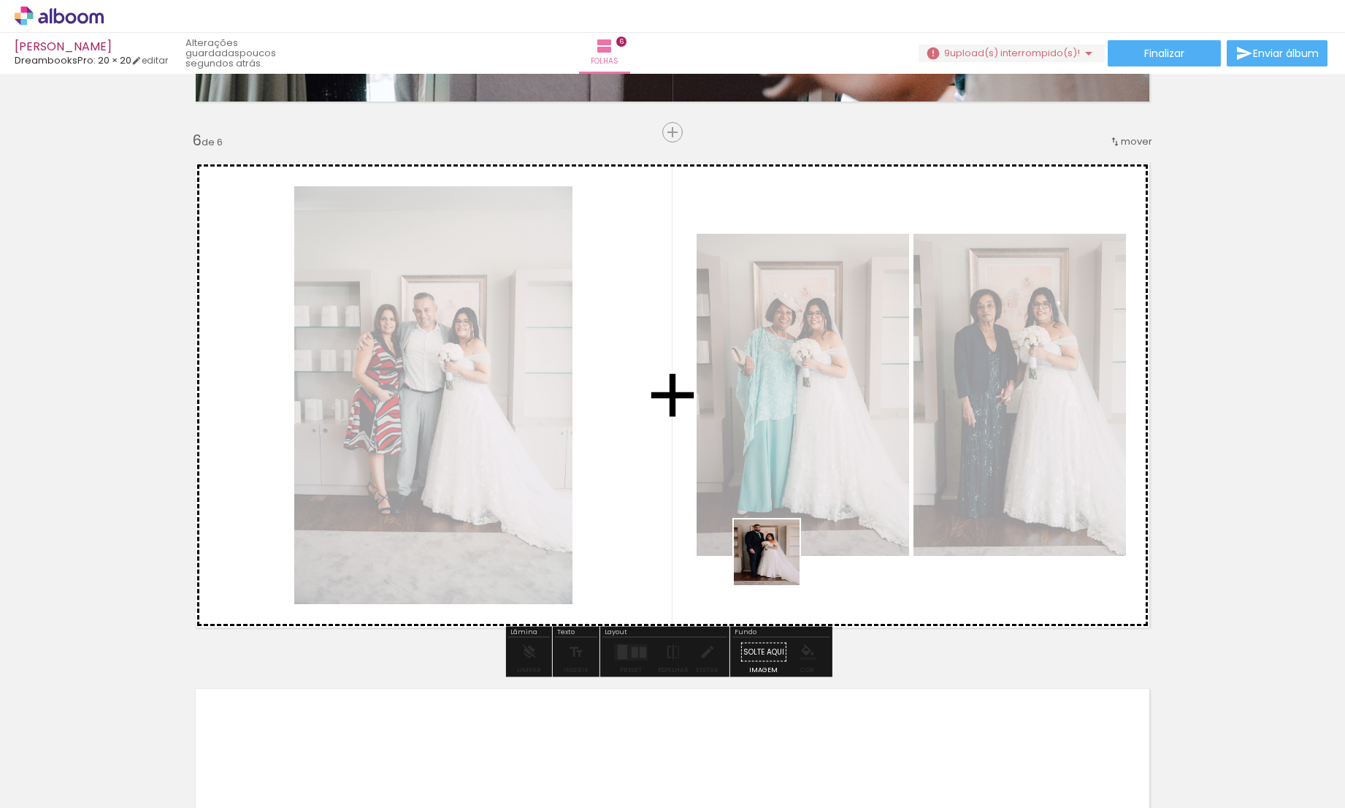
drag, startPoint x: 790, startPoint y: 734, endPoint x: 778, endPoint y: 486, distance: 248.6
click at [778, 486] on quentale-workspace at bounding box center [672, 404] width 1345 height 808
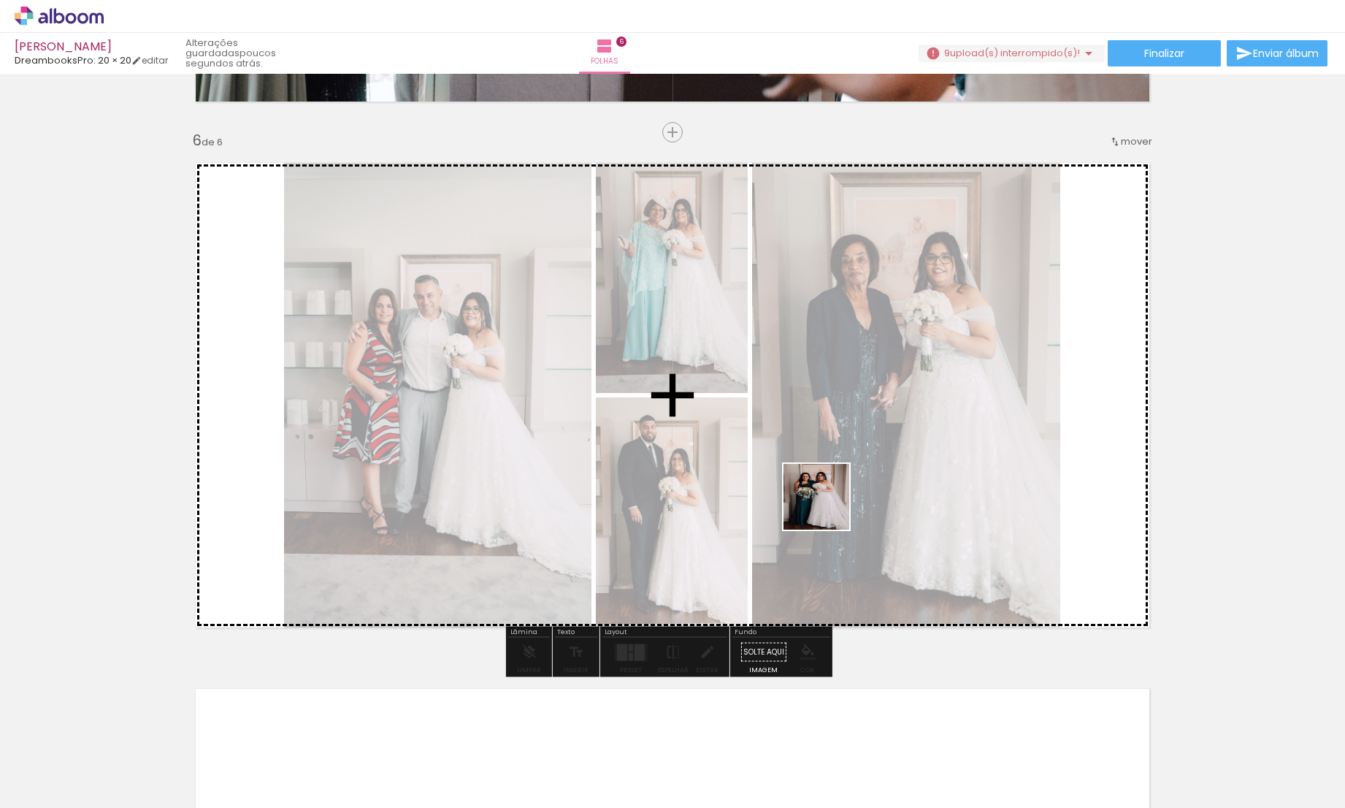
drag, startPoint x: 877, startPoint y: 757, endPoint x: 827, endPoint y: 504, distance: 258.4
click at [827, 504] on quentale-workspace at bounding box center [672, 404] width 1345 height 808
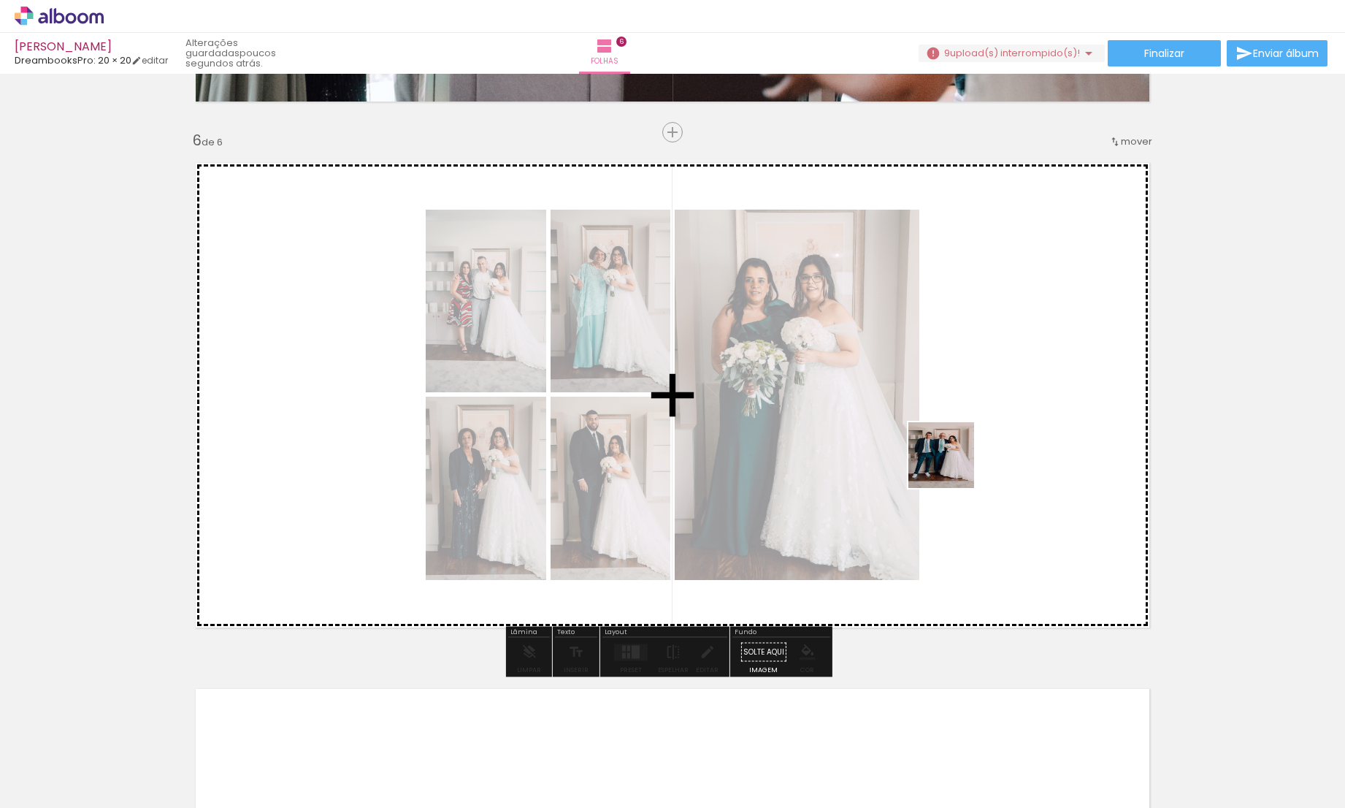
drag, startPoint x: 962, startPoint y: 765, endPoint x: 952, endPoint y: 464, distance: 301.0
click at [952, 464] on quentale-workspace at bounding box center [672, 404] width 1345 height 808
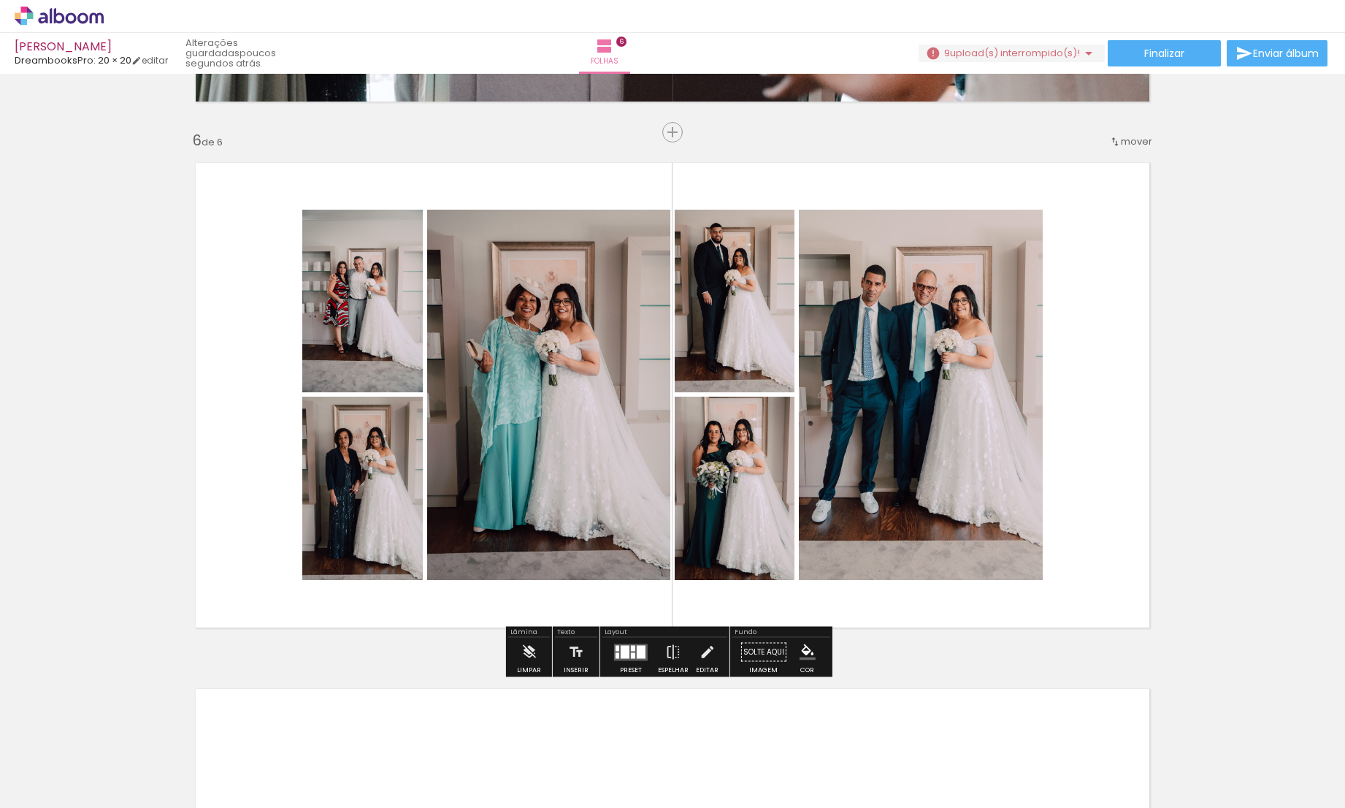
click at [627, 659] on quentale-layouter at bounding box center [631, 651] width 34 height 17
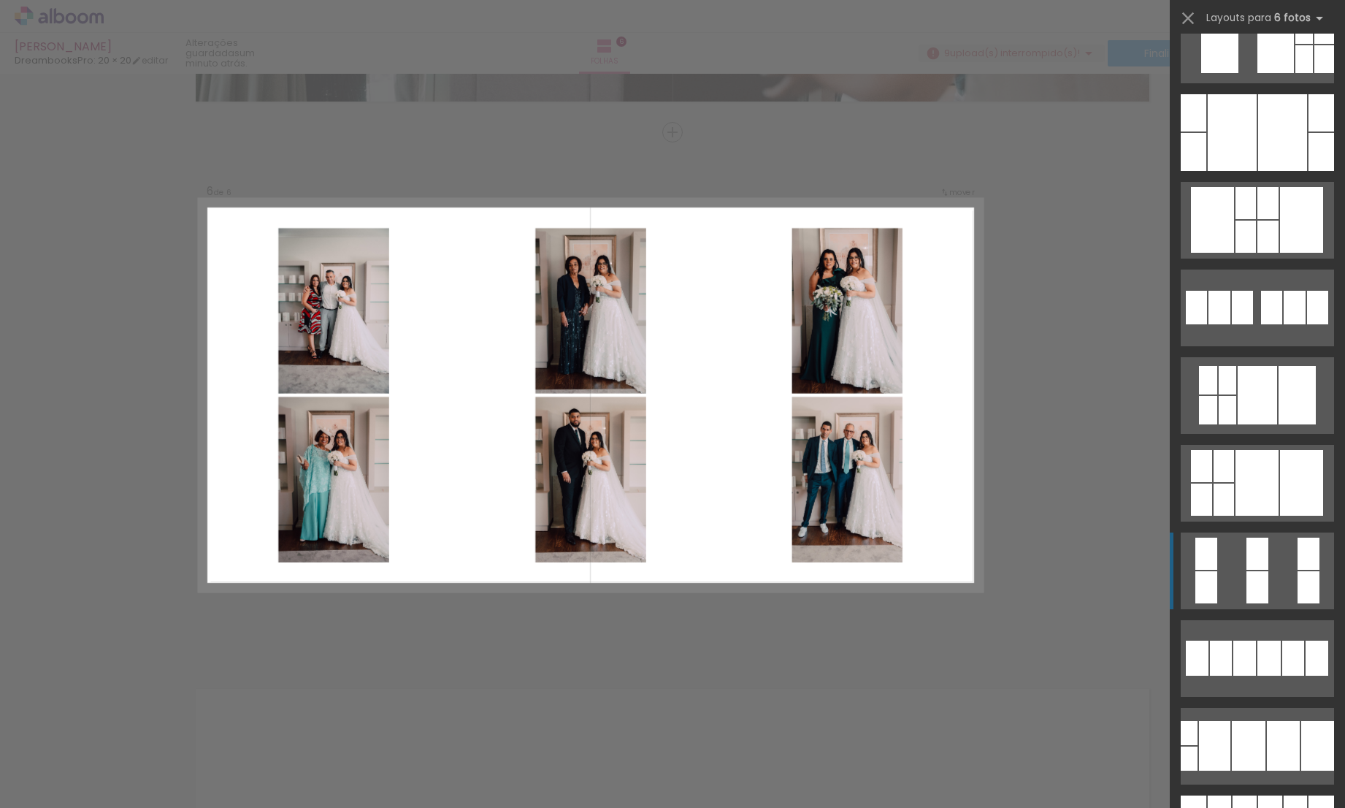
scroll to position [4947, 0]
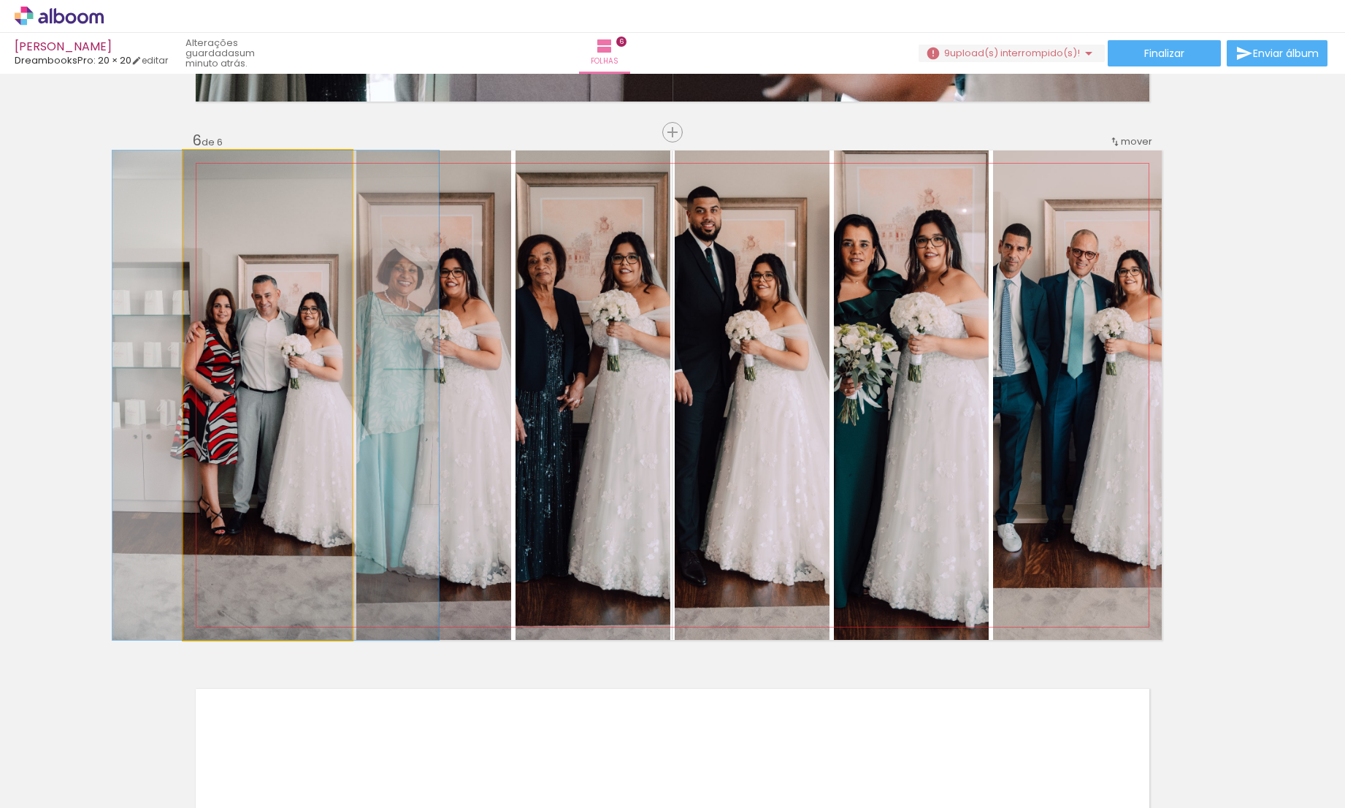
drag, startPoint x: 283, startPoint y: 445, endPoint x: 291, endPoint y: 445, distance: 8.0
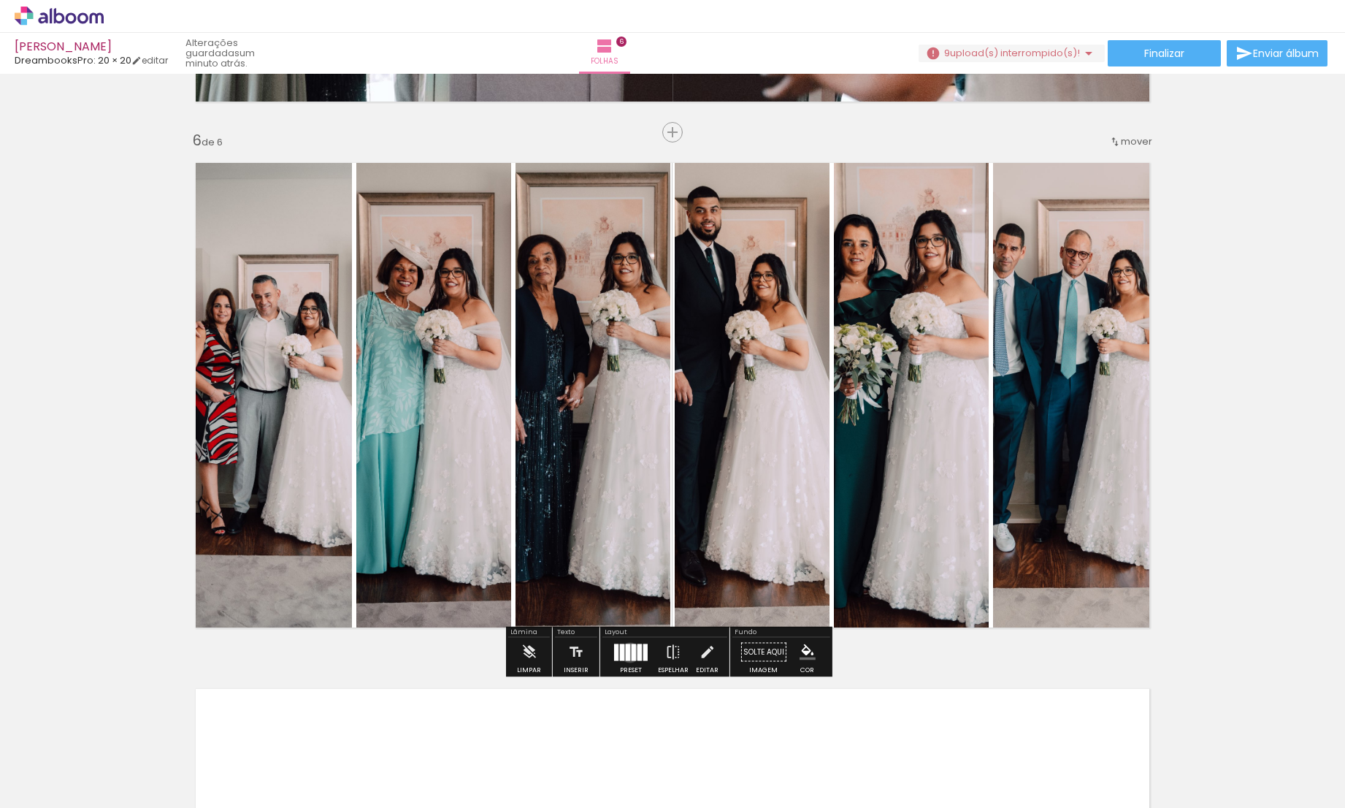
click at [627, 652] on div at bounding box center [628, 651] width 4 height 17
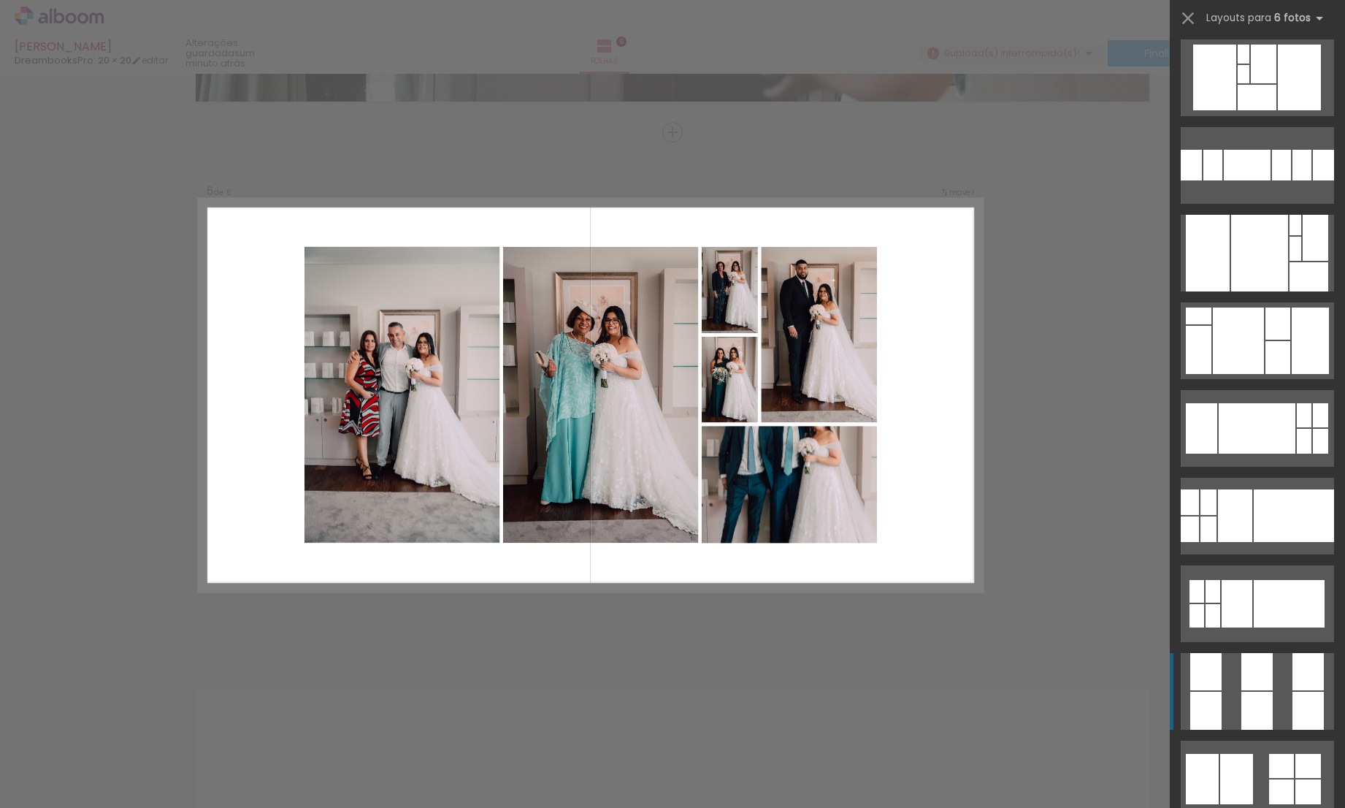
scroll to position [10423, 0]
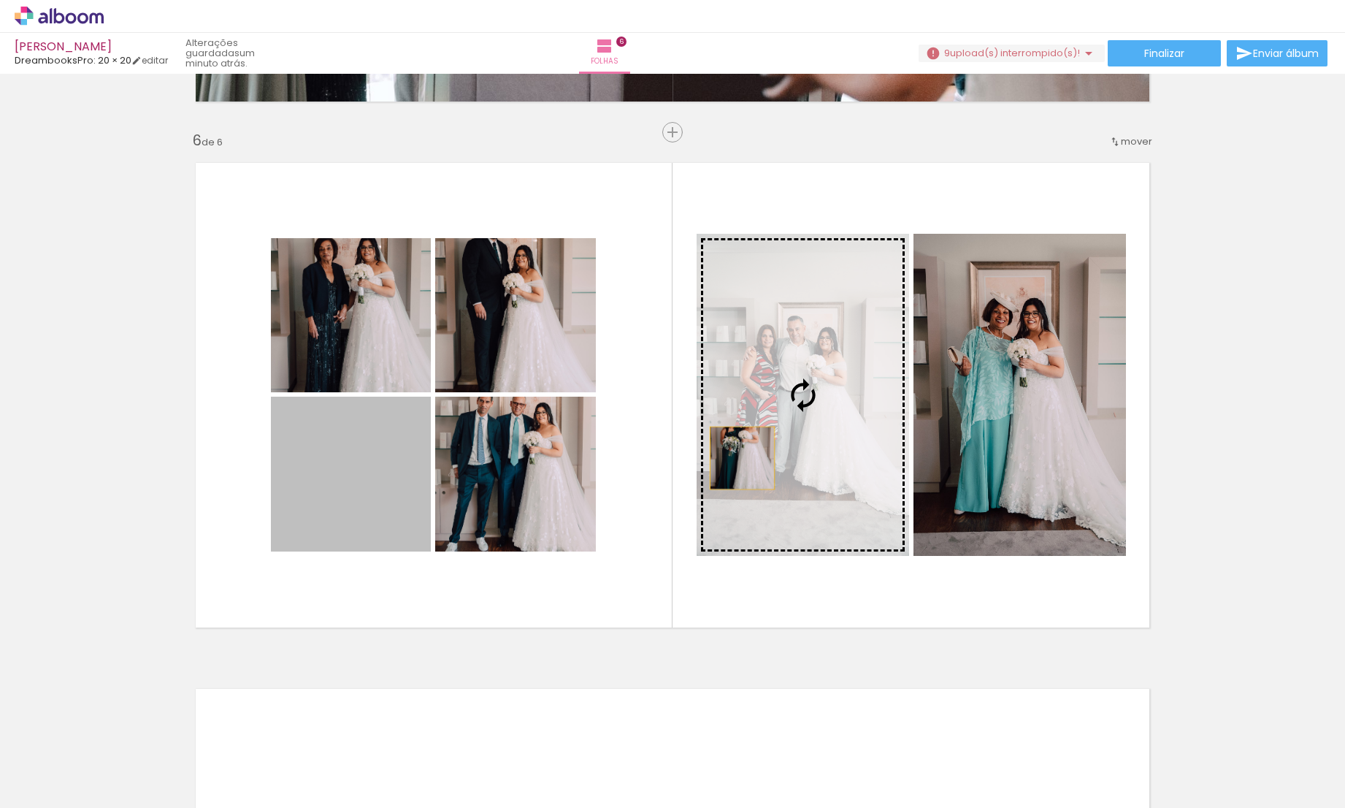
drag, startPoint x: 360, startPoint y: 510, endPoint x: 738, endPoint y: 456, distance: 382.0
click at [0, 0] on slot at bounding box center [0, 0] width 0 height 0
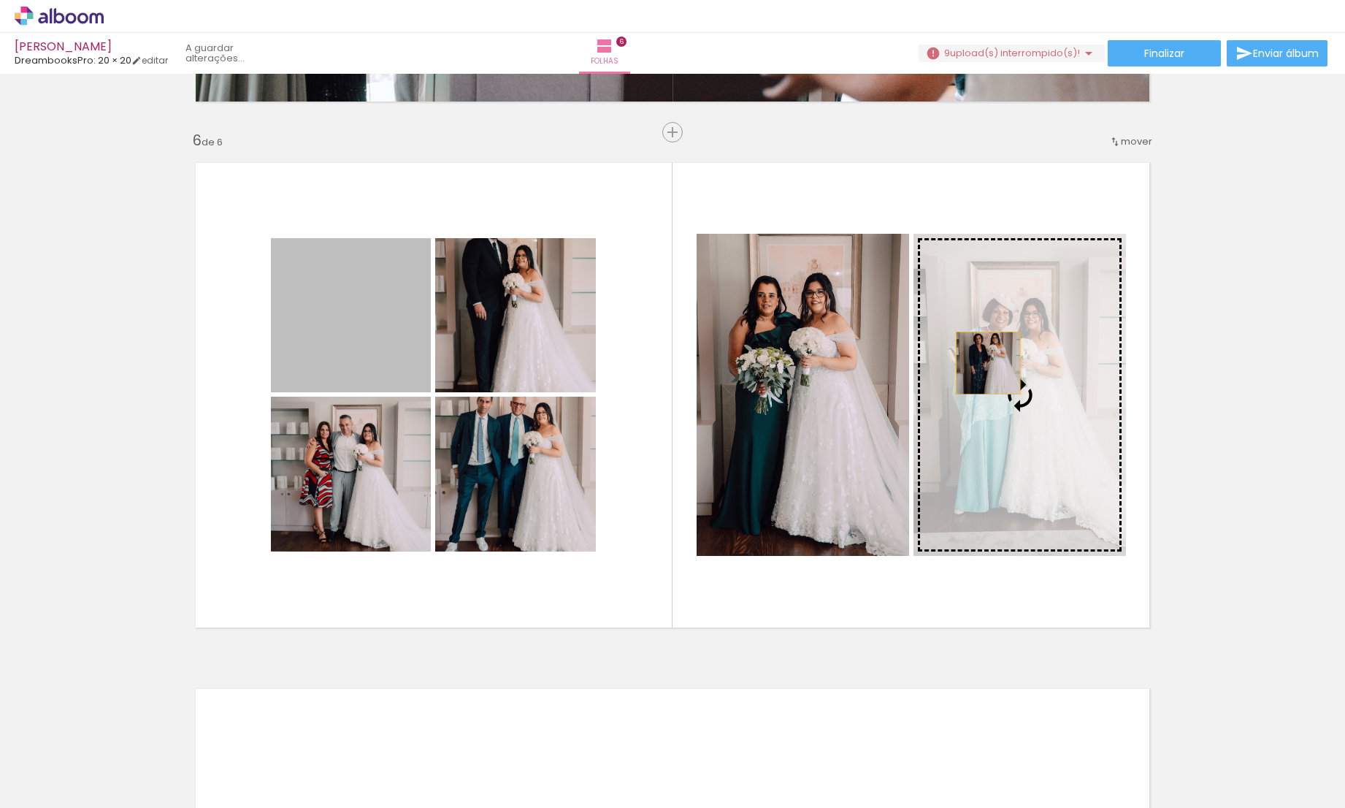
drag, startPoint x: 375, startPoint y: 328, endPoint x: 983, endPoint y: 363, distance: 609.3
click at [0, 0] on slot at bounding box center [0, 0] width 0 height 0
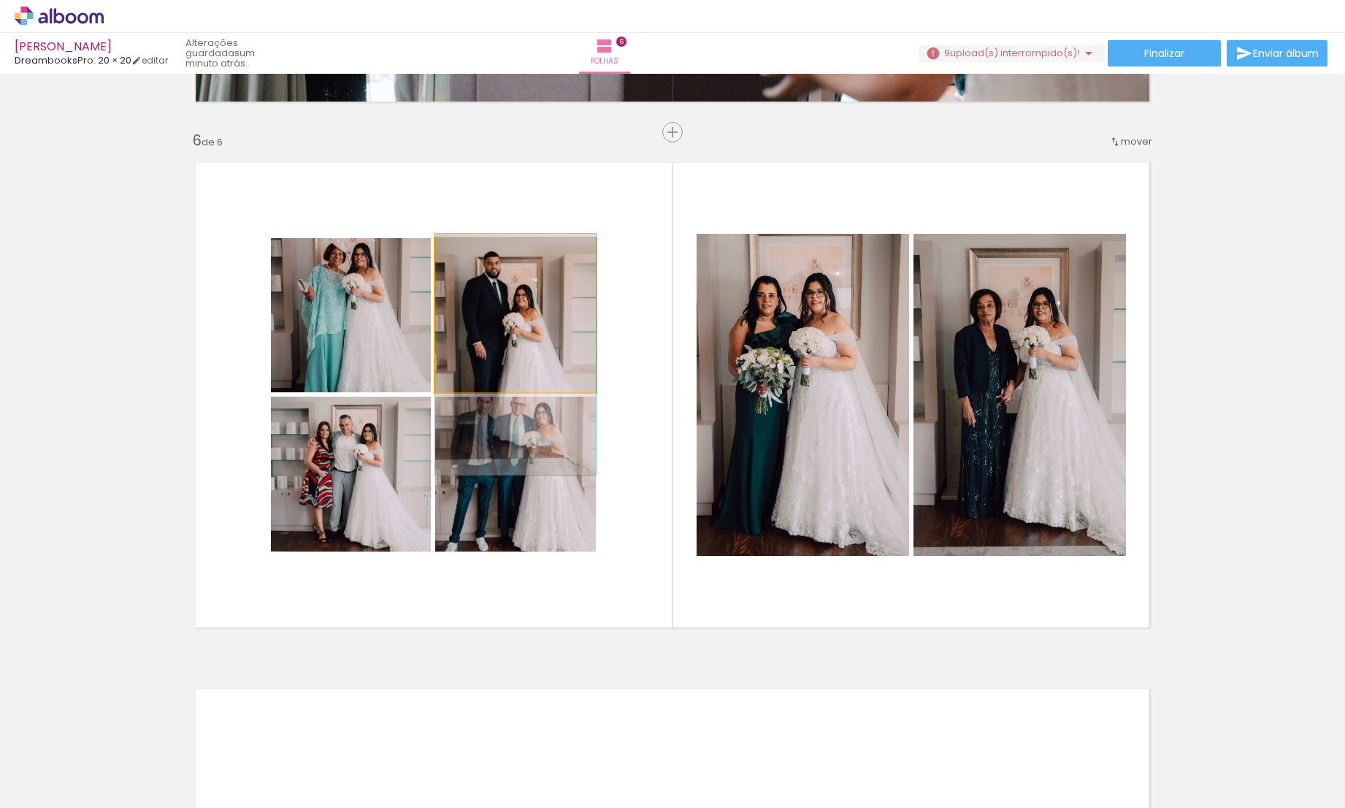
drag, startPoint x: 511, startPoint y: 331, endPoint x: 515, endPoint y: 370, distance: 39.6
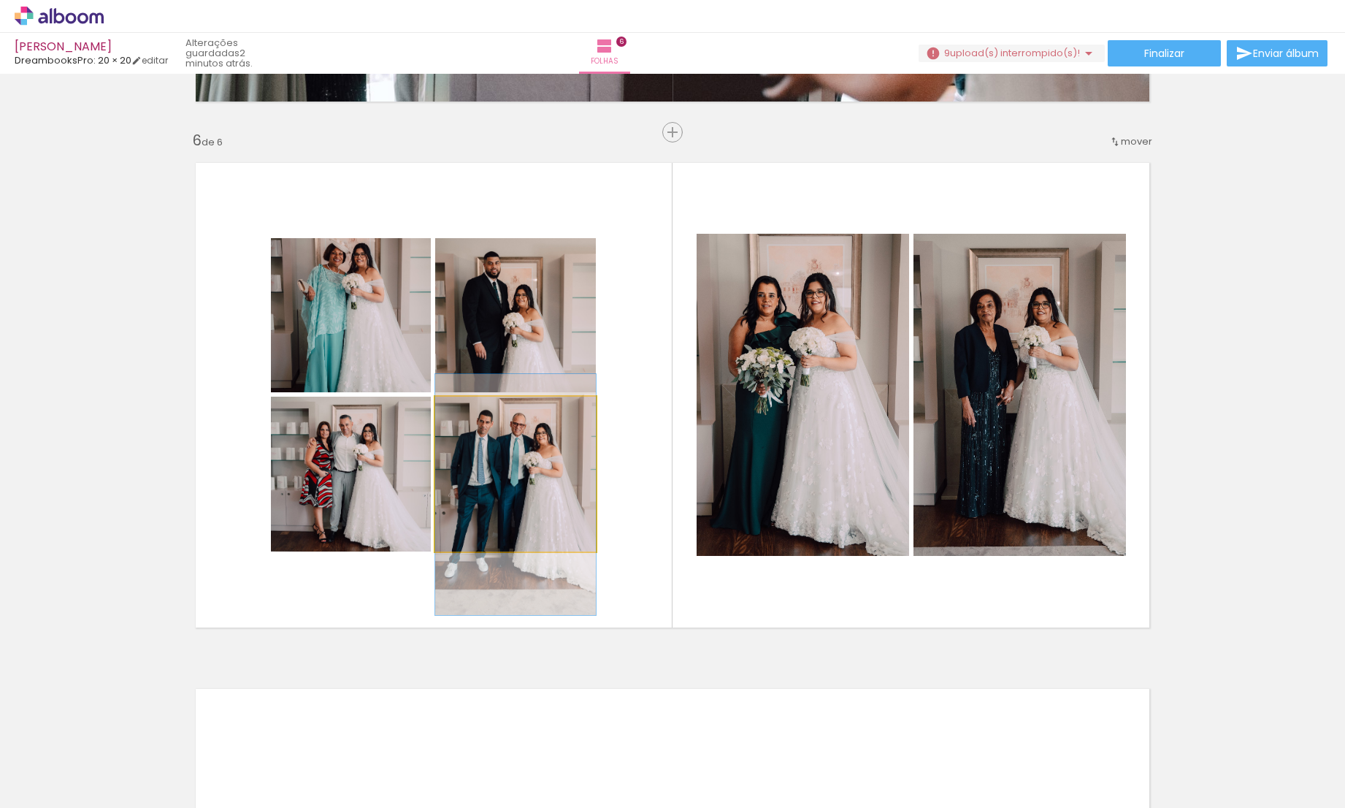
drag, startPoint x: 535, startPoint y: 474, endPoint x: 535, endPoint y: 494, distance: 20.5
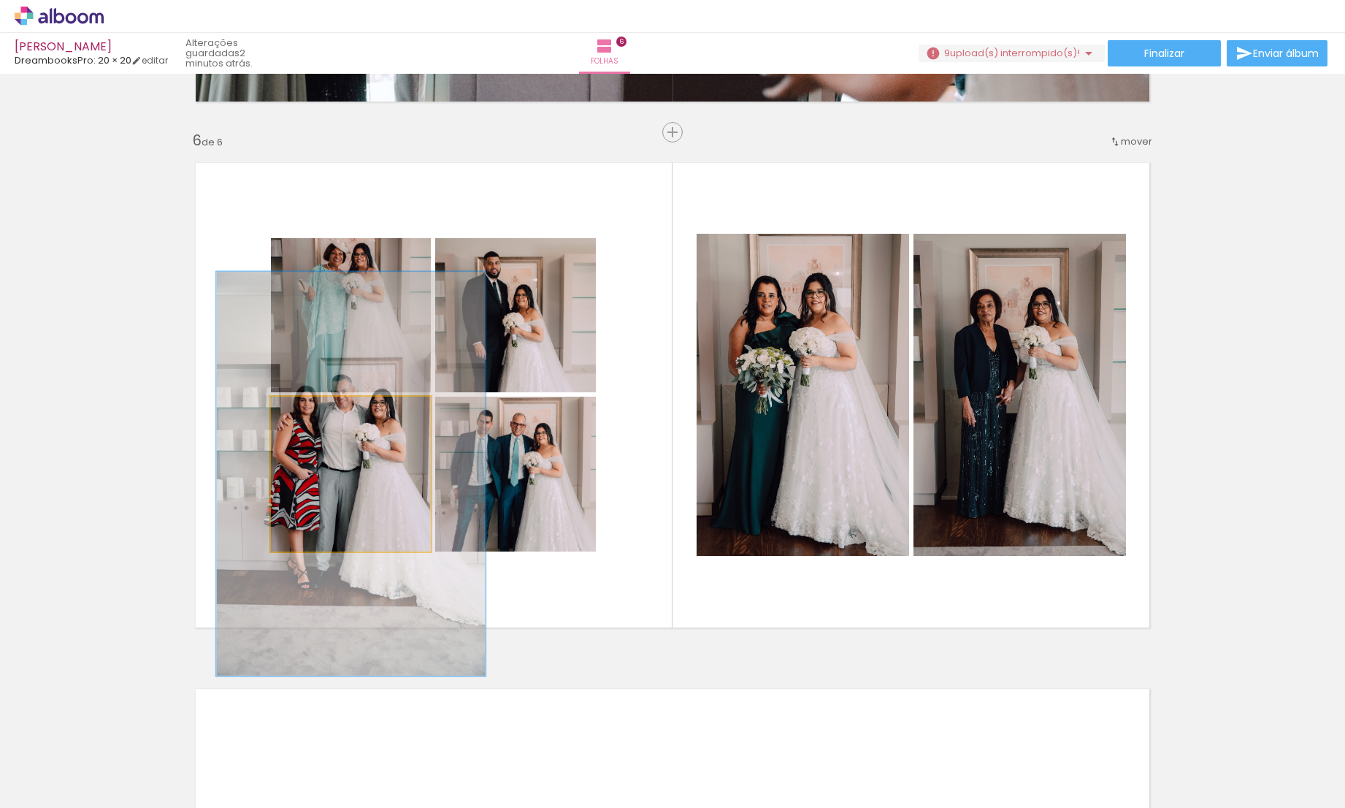
drag, startPoint x: 300, startPoint y: 415, endPoint x: 335, endPoint y: 416, distance: 35.1
type paper-slider "168"
click at [335, 416] on div at bounding box center [340, 411] width 13 height 13
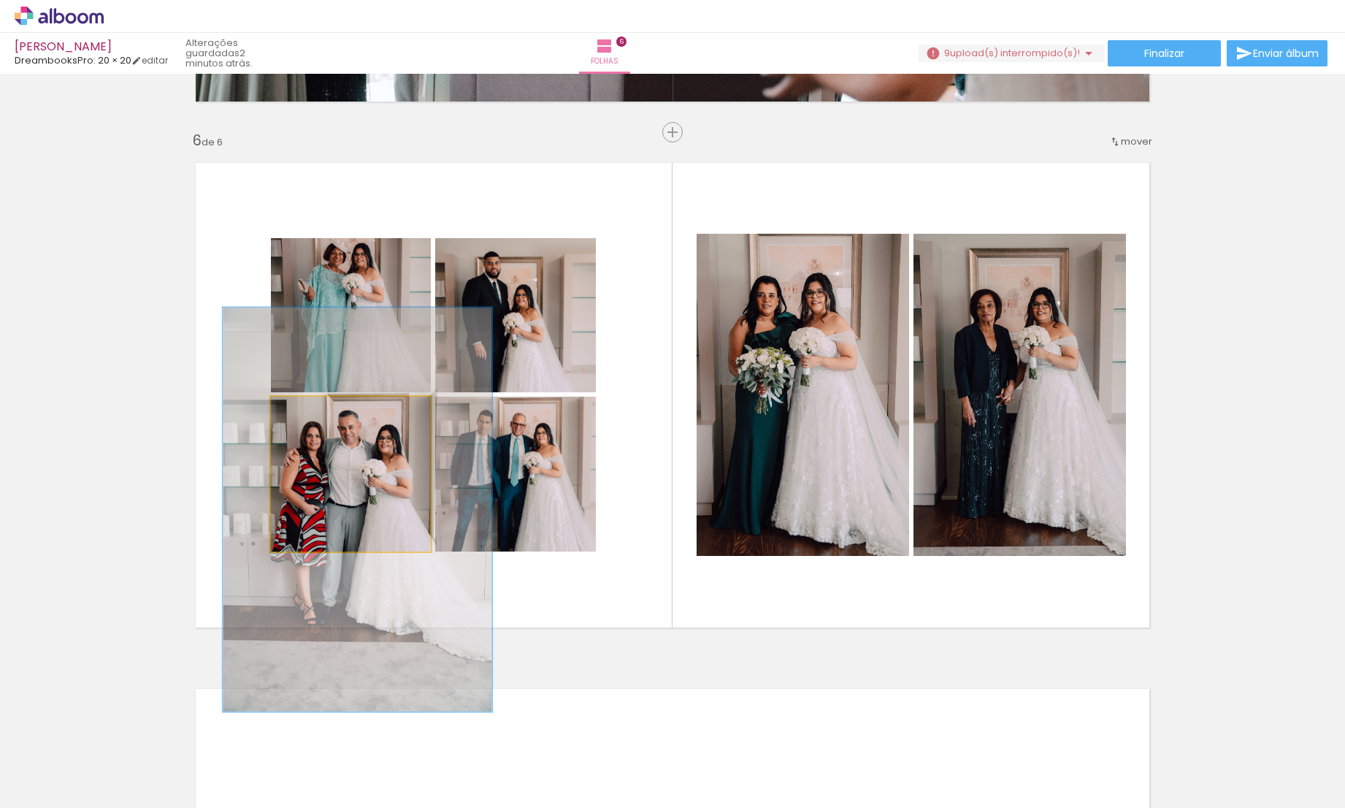
drag, startPoint x: 345, startPoint y: 499, endPoint x: 351, endPoint y: 535, distance: 36.4
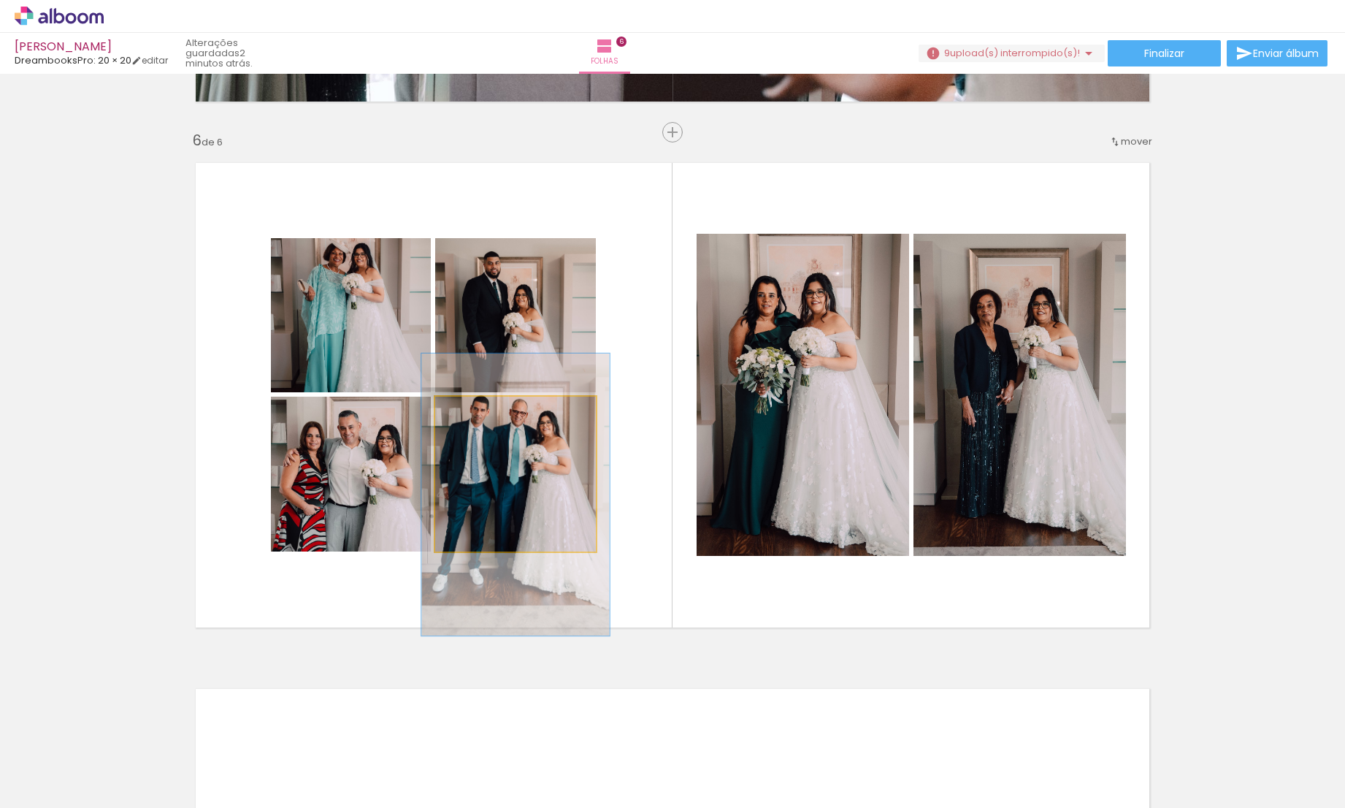
drag, startPoint x: 469, startPoint y: 415, endPoint x: 478, endPoint y: 415, distance: 8.8
type paper-slider "117"
click at [478, 415] on div at bounding box center [478, 411] width 23 height 23
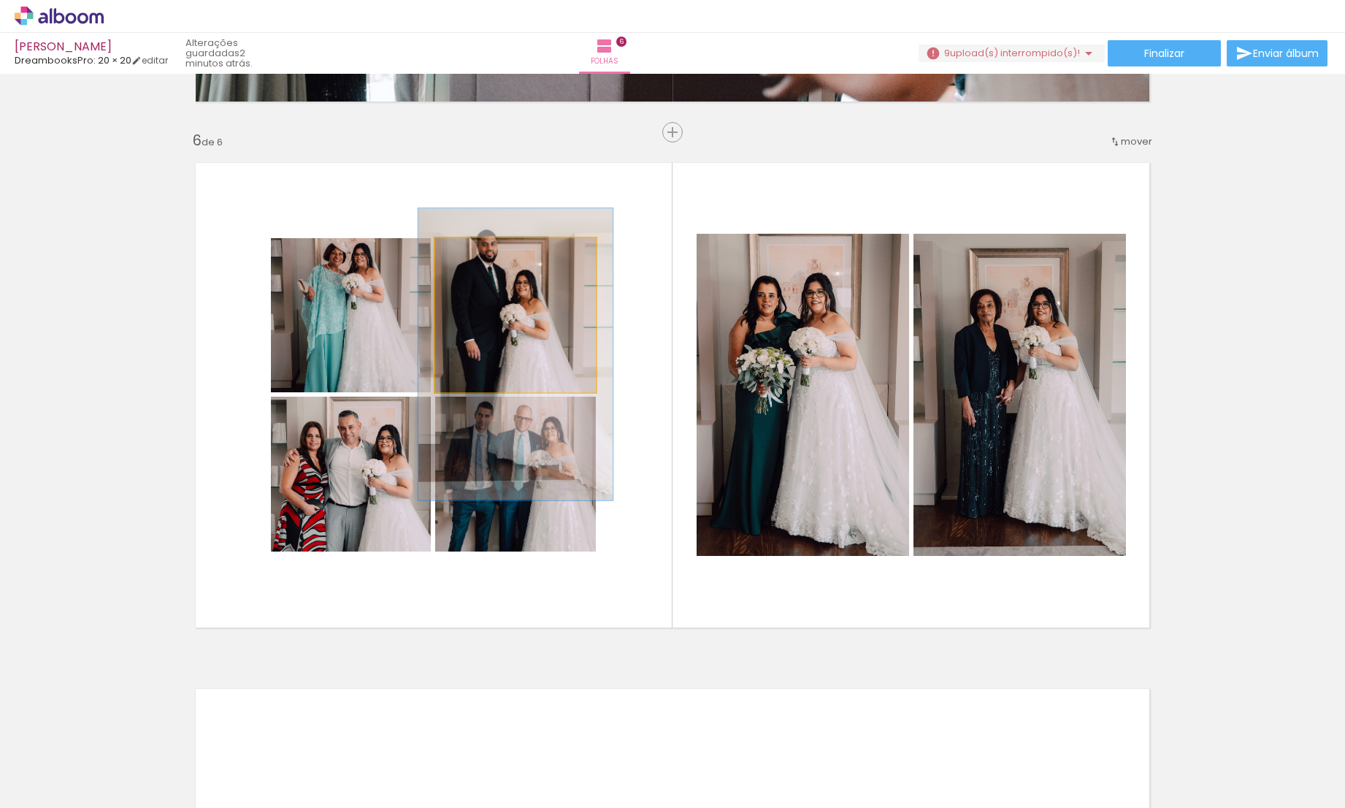
drag, startPoint x: 470, startPoint y: 255, endPoint x: 478, endPoint y: 254, distance: 7.3
type paper-slider "121"
click at [478, 254] on div at bounding box center [480, 253] width 13 height 13
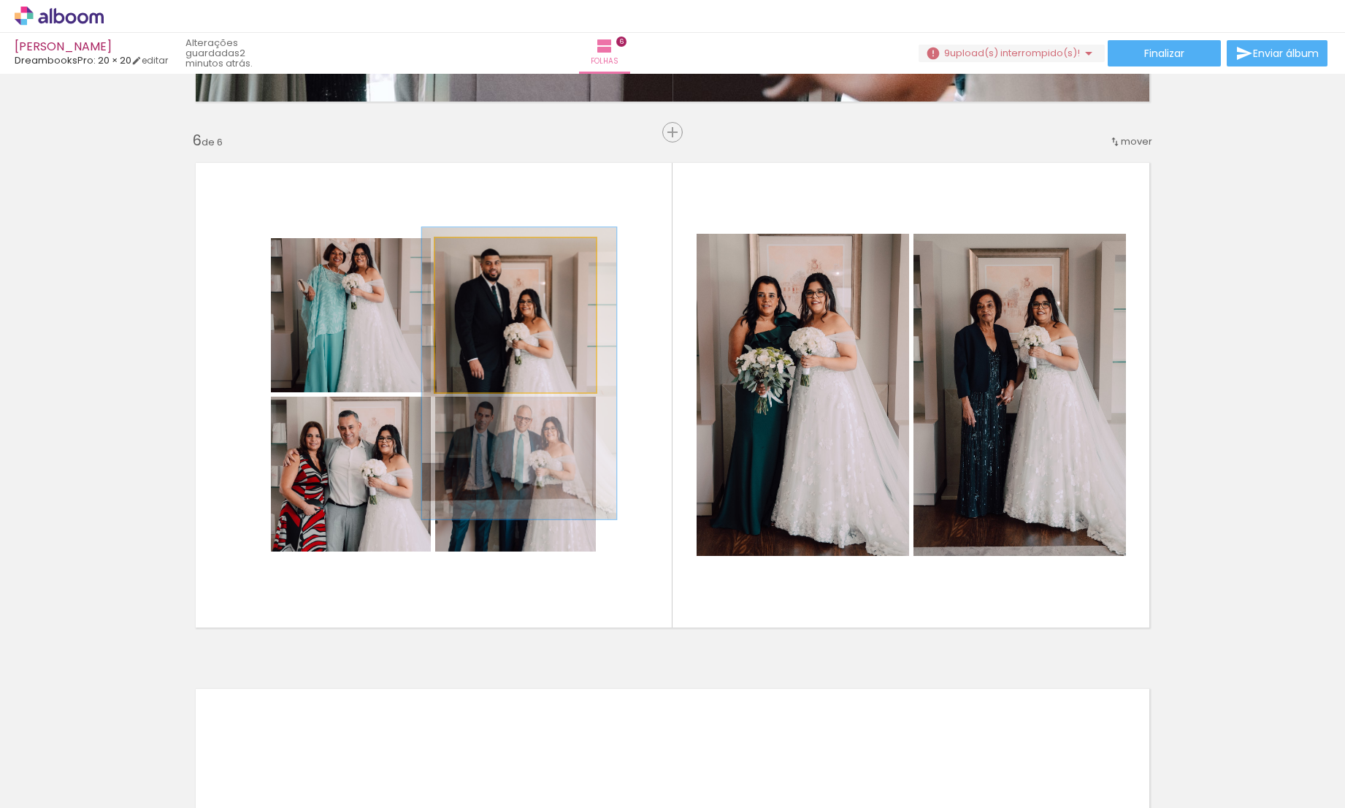
drag, startPoint x: 499, startPoint y: 302, endPoint x: 502, endPoint y: 321, distance: 19.3
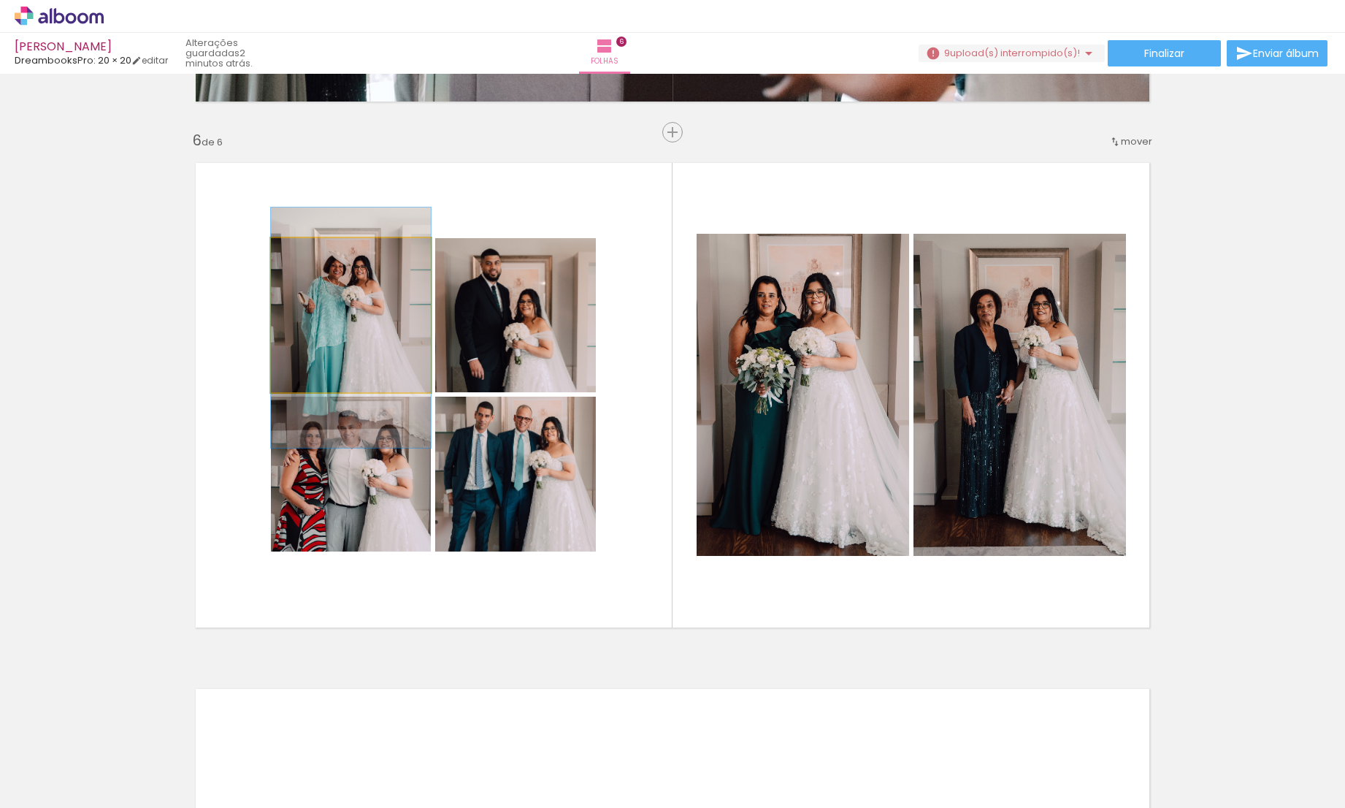
drag, startPoint x: 356, startPoint y: 309, endPoint x: 356, endPoint y: 321, distance: 12.4
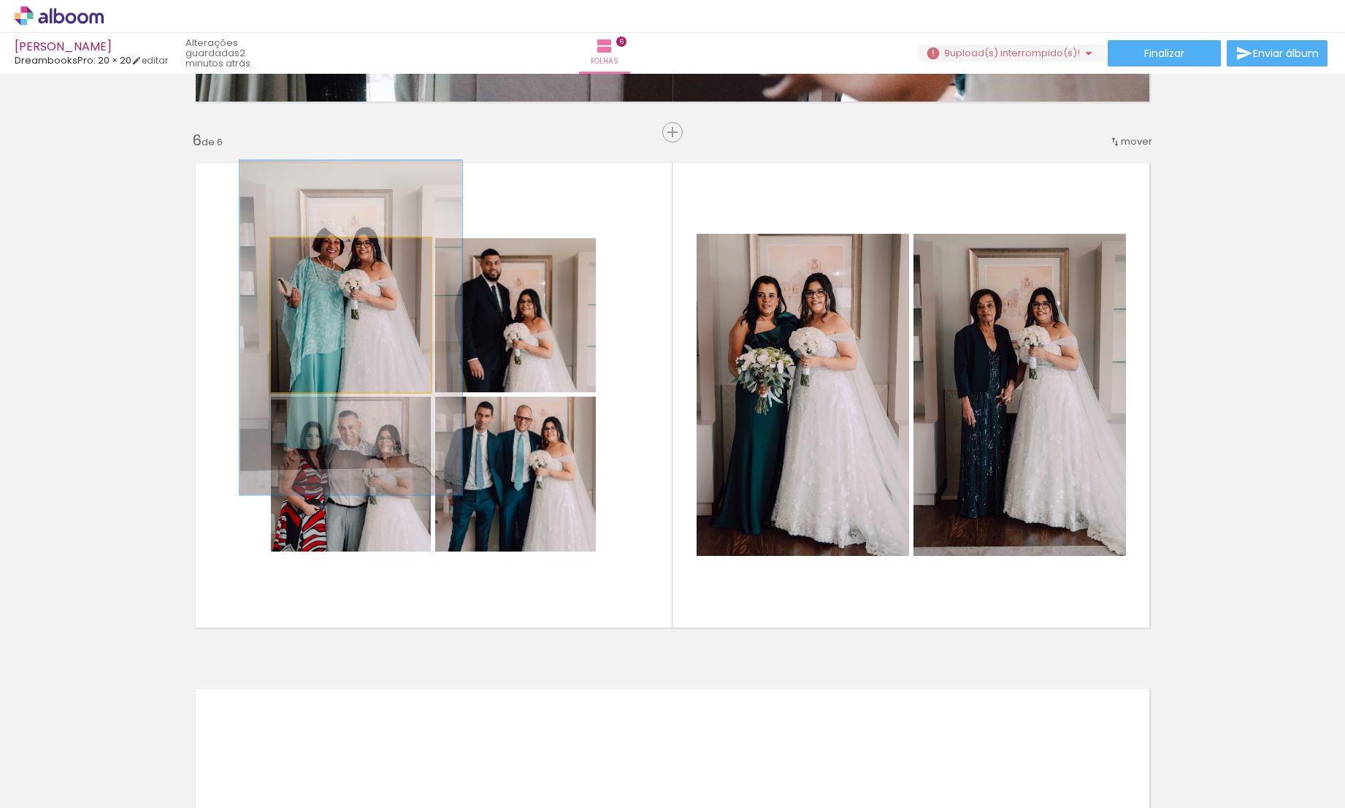
drag, startPoint x: 302, startPoint y: 252, endPoint x: 321, endPoint y: 253, distance: 19.8
type paper-slider "139"
click at [321, 253] on div at bounding box center [324, 253] width 13 height 13
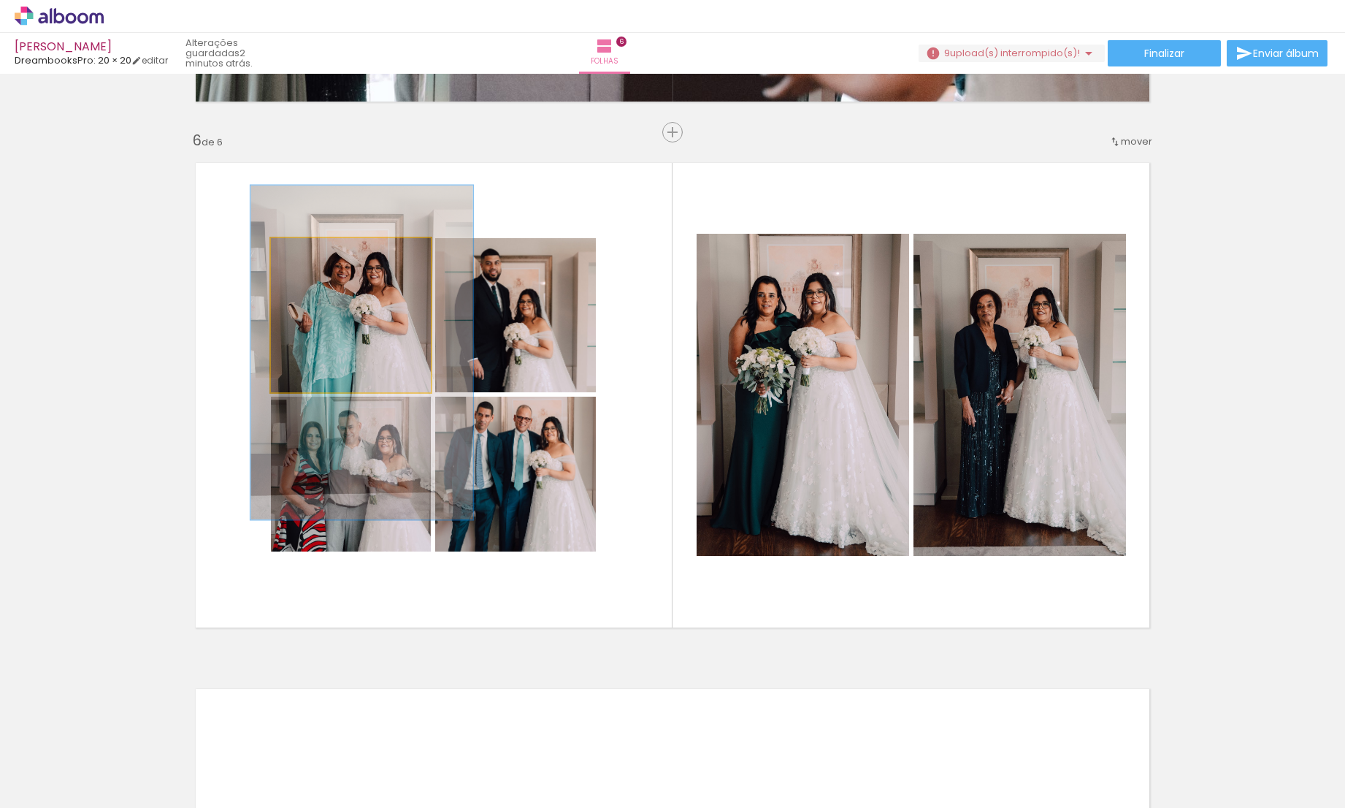
drag, startPoint x: 340, startPoint y: 308, endPoint x: 351, endPoint y: 333, distance: 27.1
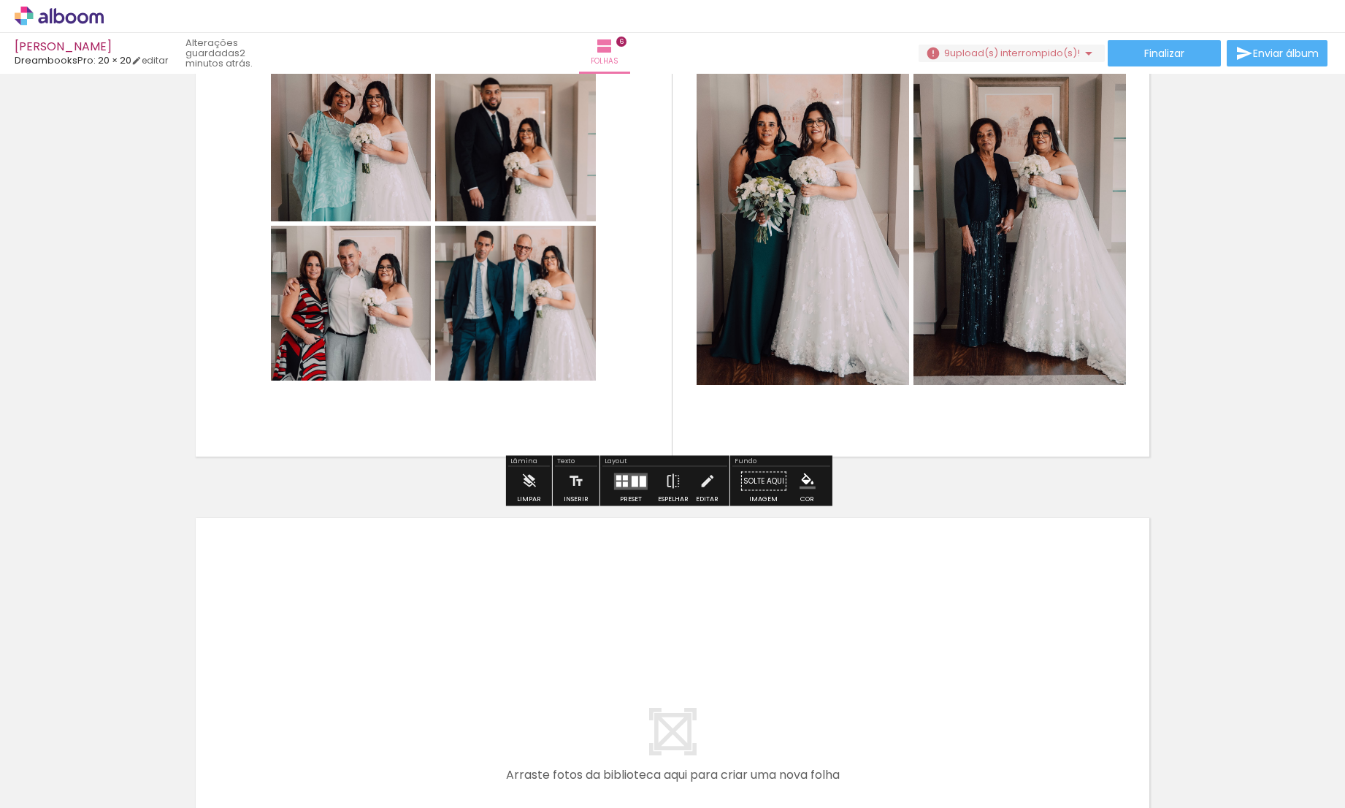
scroll to position [3095, 0]
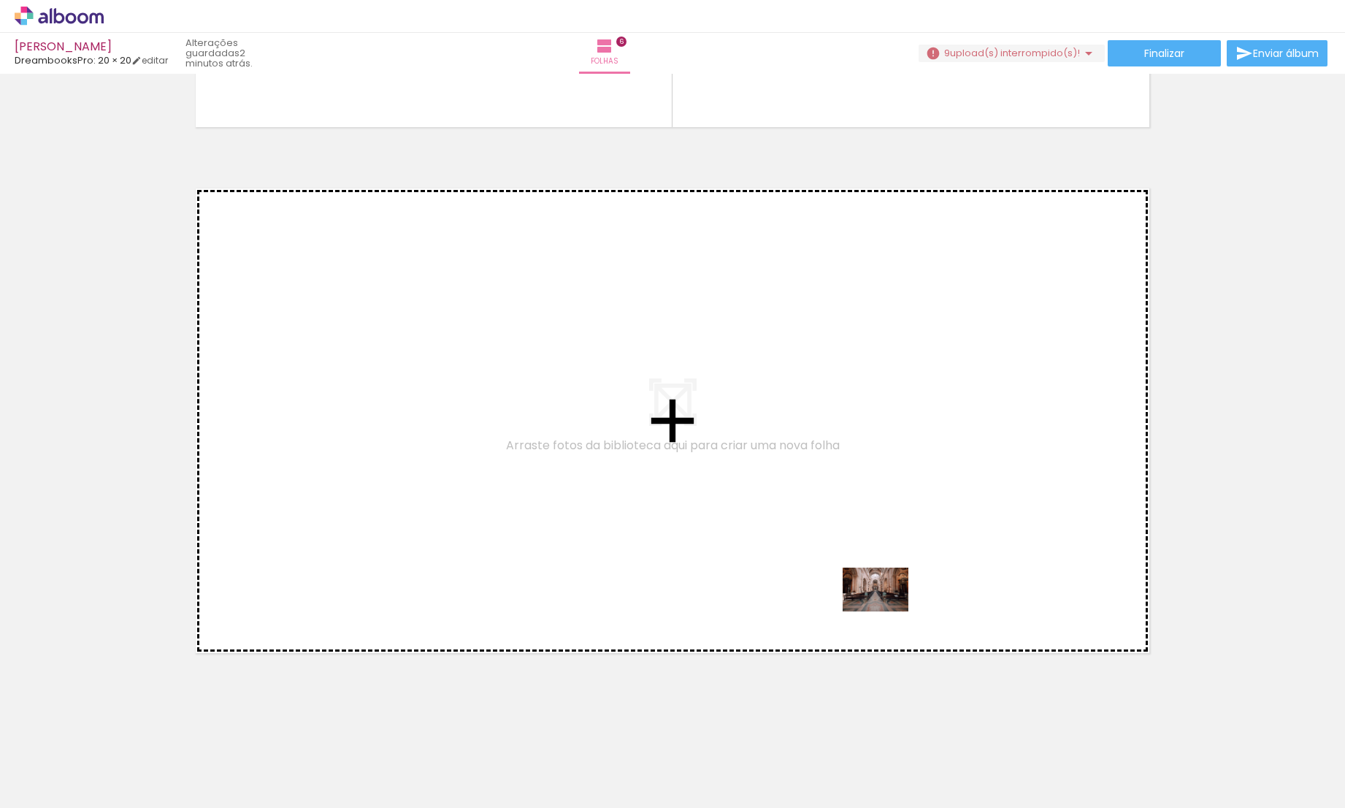
drag, startPoint x: 1046, startPoint y: 770, endPoint x: 887, endPoint y: 611, distance: 225.1
click at [887, 611] on quentale-workspace at bounding box center [672, 404] width 1345 height 808
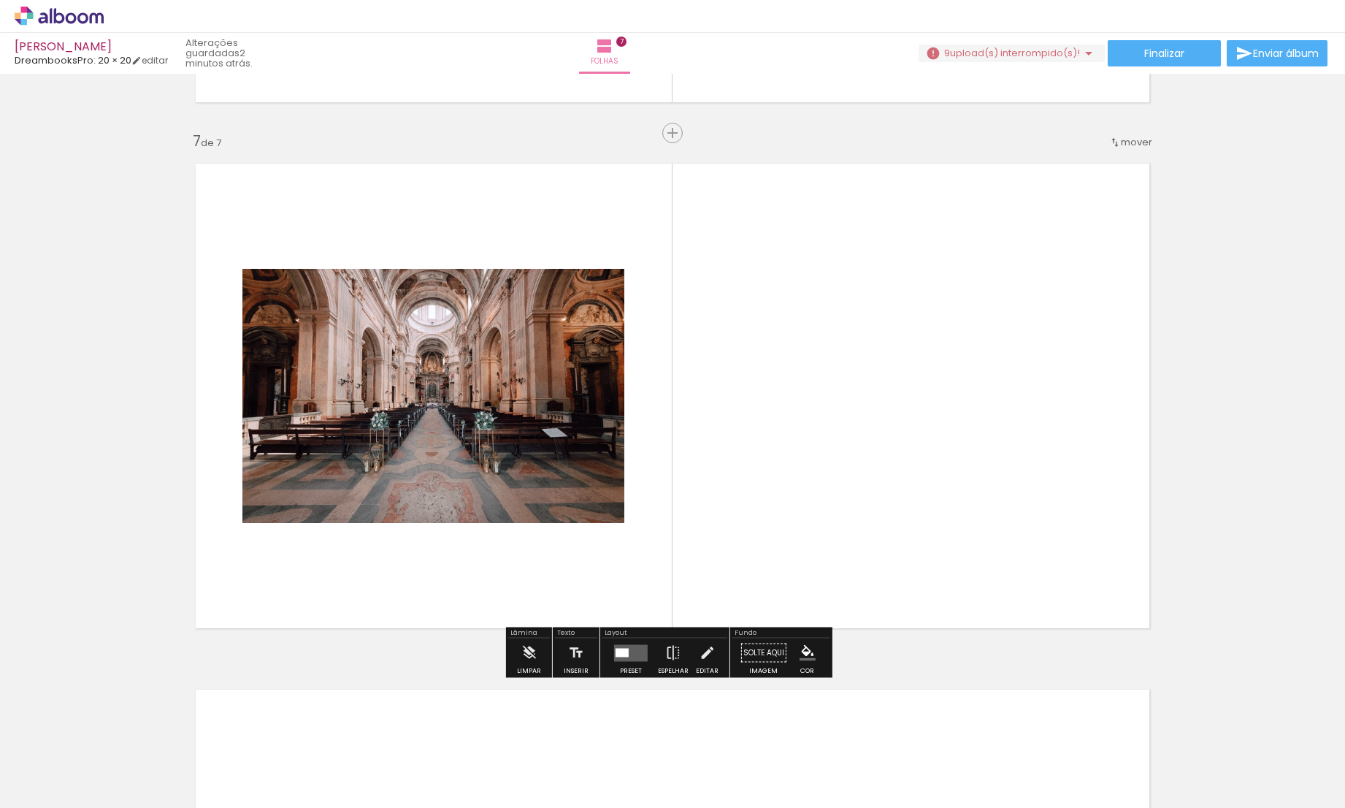
scroll to position [3120, 0]
drag, startPoint x: 1118, startPoint y: 747, endPoint x: 956, endPoint y: 550, distance: 255.3
click at [956, 550] on quentale-workspace at bounding box center [672, 404] width 1345 height 808
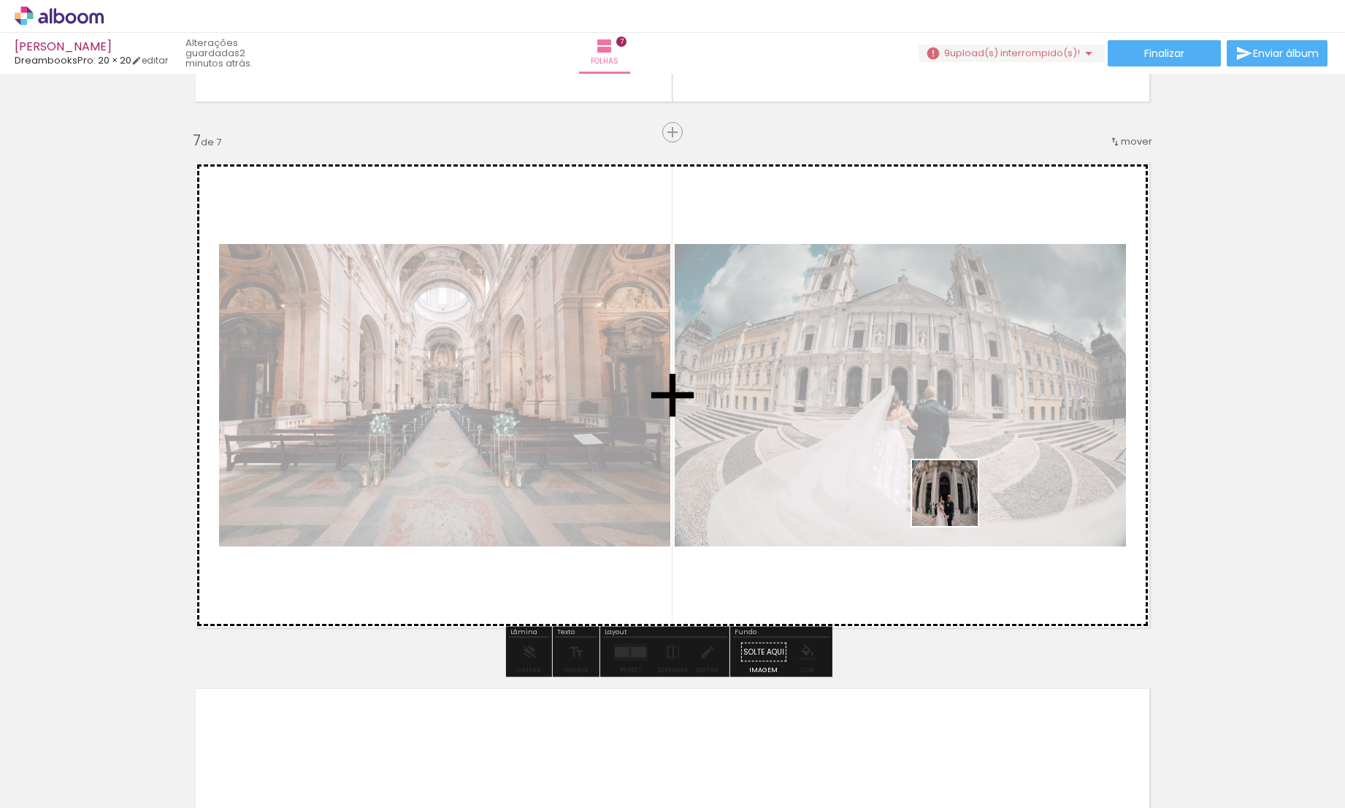
drag, startPoint x: 1190, startPoint y: 764, endPoint x: 956, endPoint y: 503, distance: 350.1
click at [956, 503] on quentale-workspace at bounding box center [672, 404] width 1345 height 808
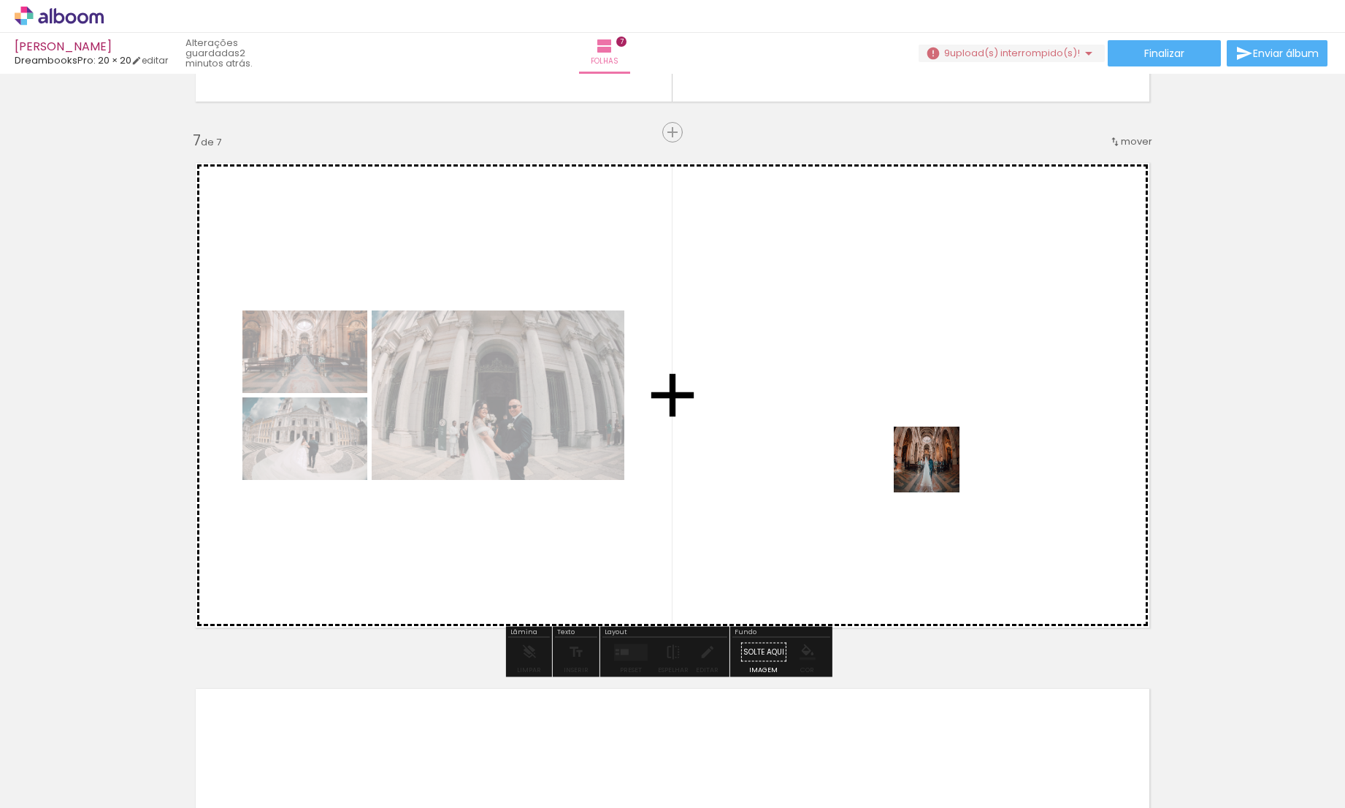
drag, startPoint x: 1279, startPoint y: 767, endPoint x: 938, endPoint y: 470, distance: 452.9
click at [938, 470] on quentale-workspace at bounding box center [672, 404] width 1345 height 808
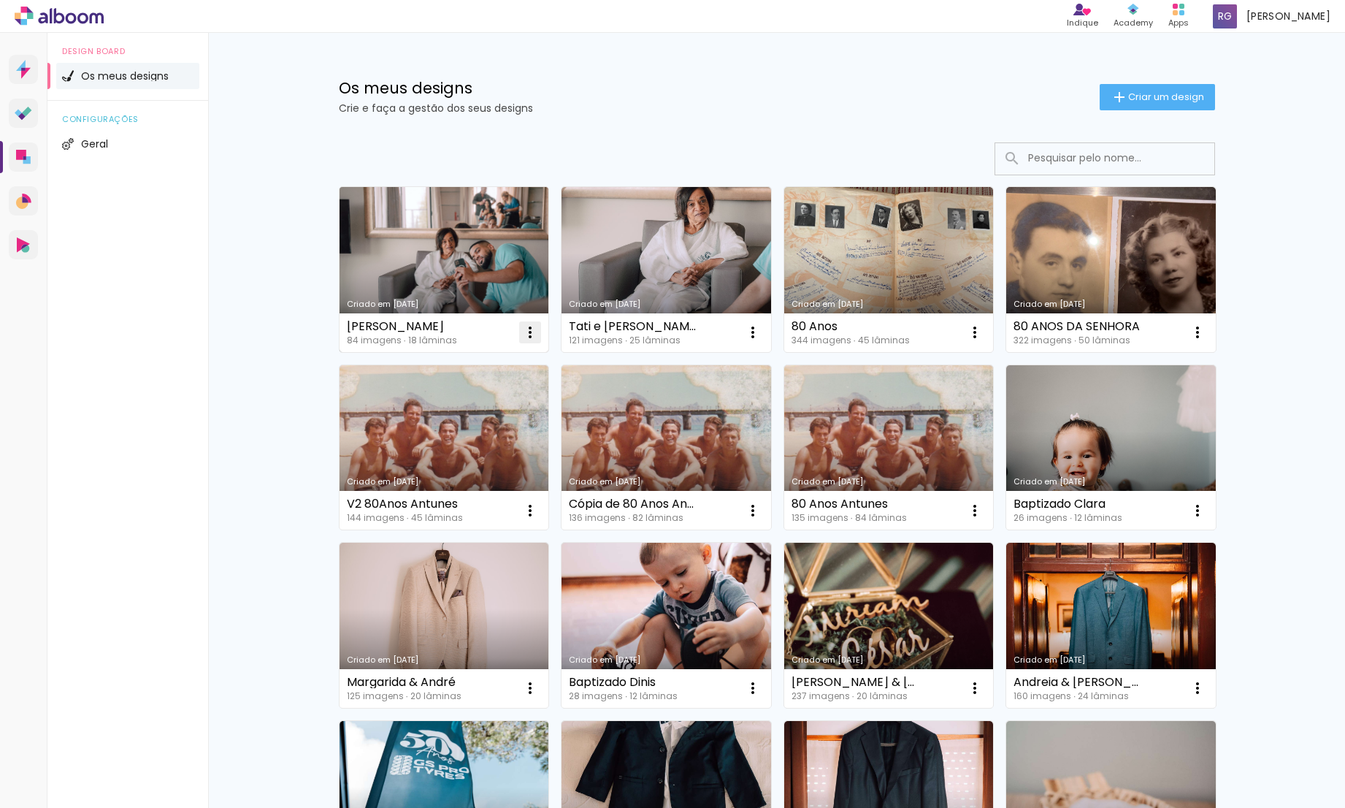
click at [526, 335] on iron-icon at bounding box center [530, 332] width 18 height 18
click at [484, 394] on span "Fazer uma cópia" at bounding box center [469, 395] width 85 height 10
type input "Cópia de [PERSON_NAME]"
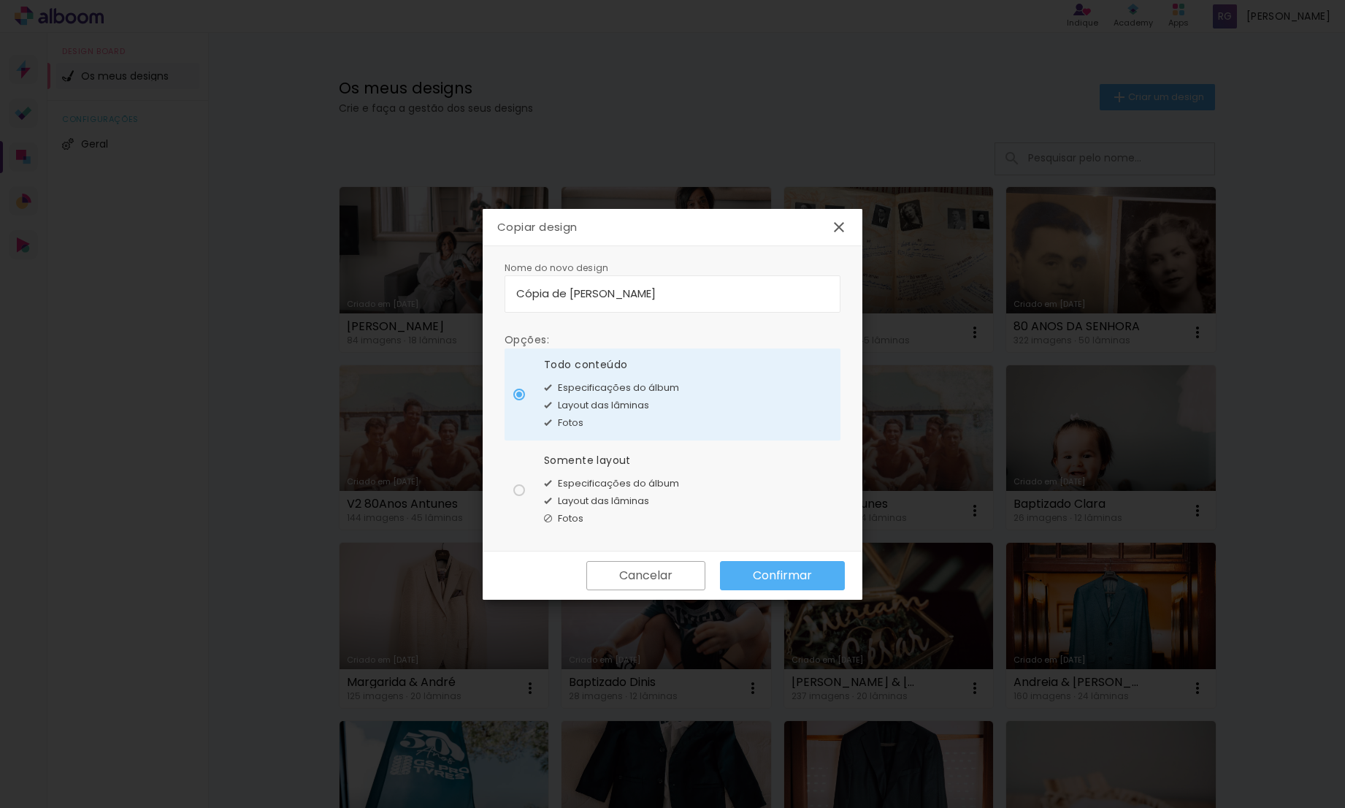
click at [0, 0] on slot "Confirmar" at bounding box center [0, 0] width 0 height 0
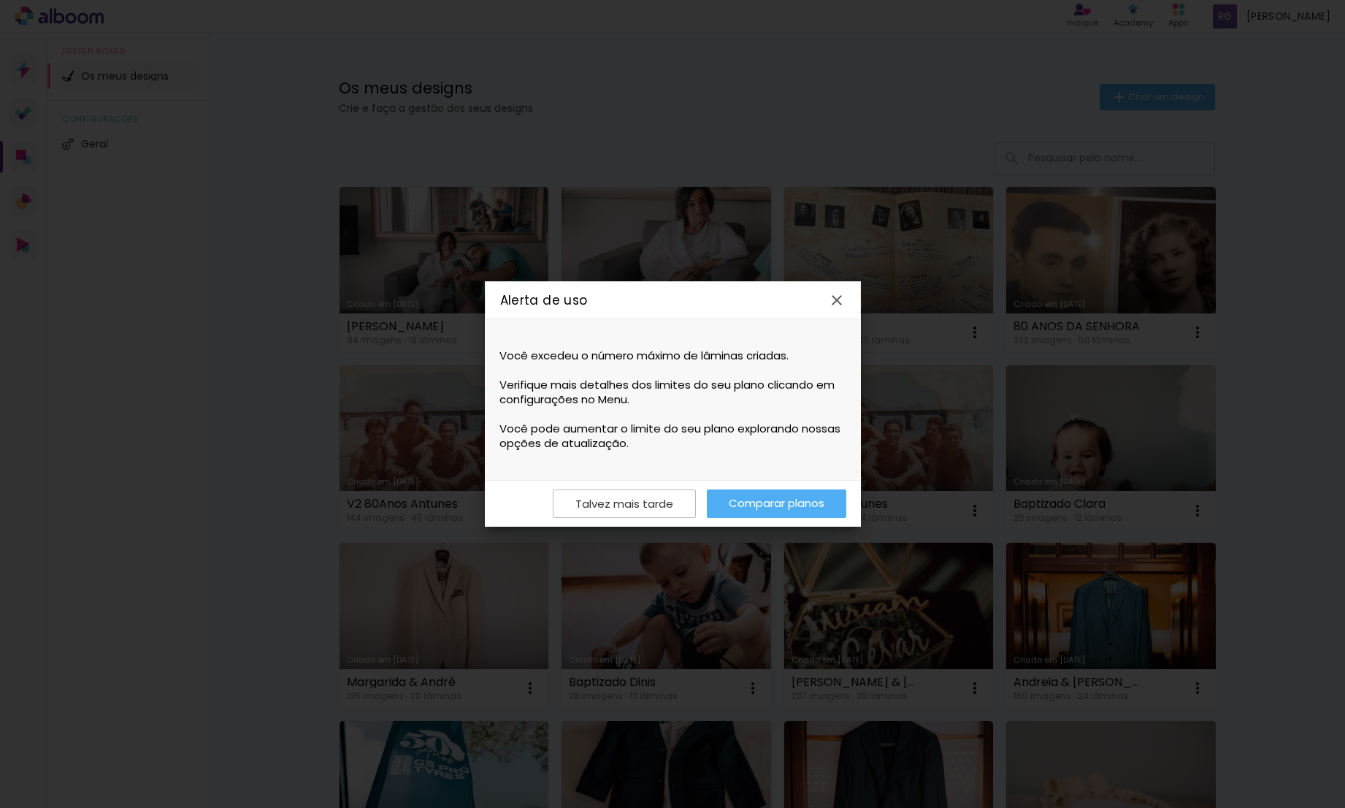
click at [0, 0] on link "Comparar planos" at bounding box center [0, 0] width 0 height 0
